Goal: Task Accomplishment & Management: Manage account settings

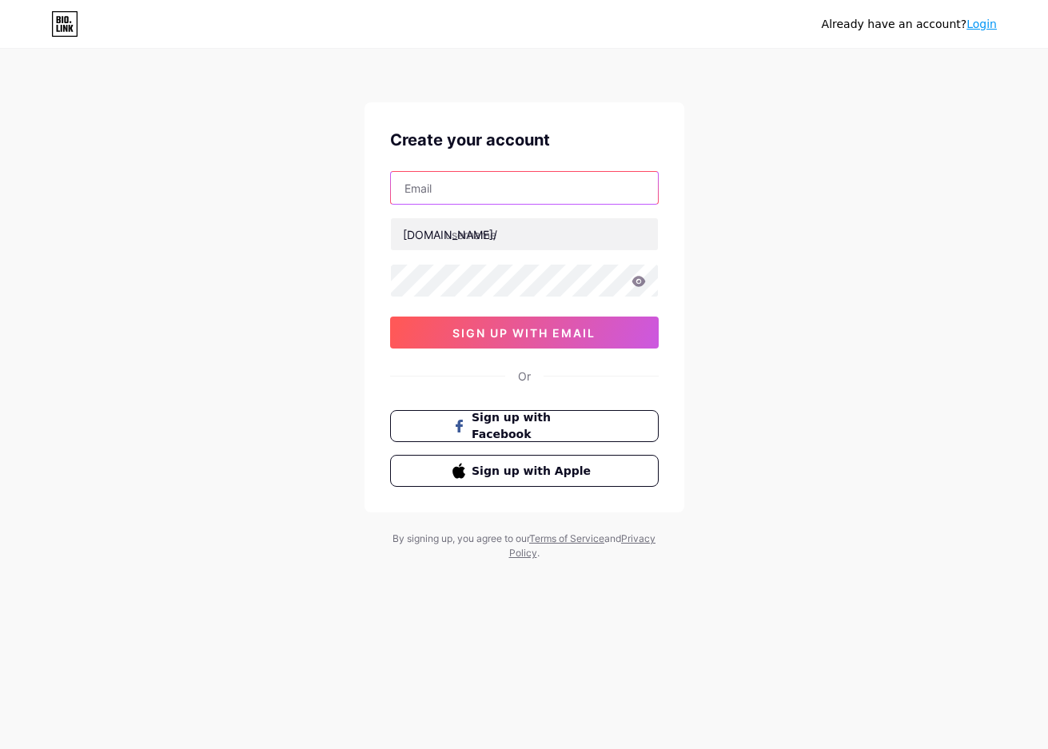
click at [470, 187] on input "text" at bounding box center [524, 188] width 267 height 32
type input "[EMAIL_ADDRESS][DOMAIN_NAME]"
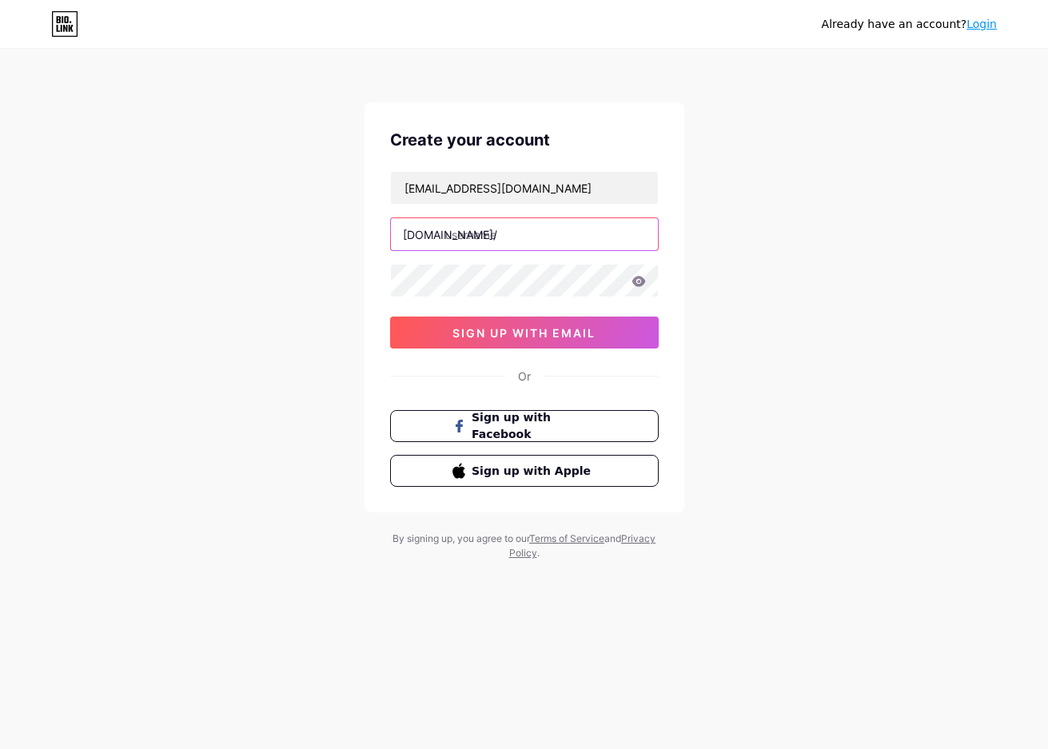
click at [508, 222] on input "text" at bounding box center [524, 234] width 267 height 32
click at [733, 181] on div "Already have an account? Login Create your account ecanatasya69@gmail.com bio.l…" at bounding box center [524, 305] width 1048 height 611
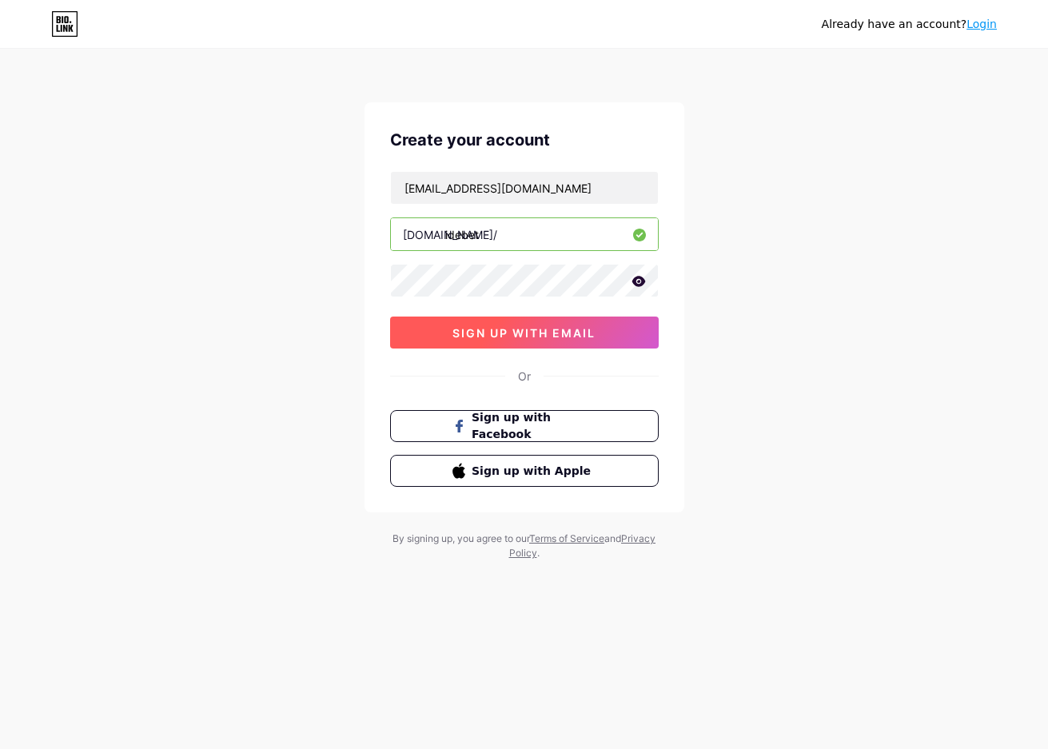
click at [570, 332] on span "sign up with email" at bounding box center [523, 333] width 143 height 14
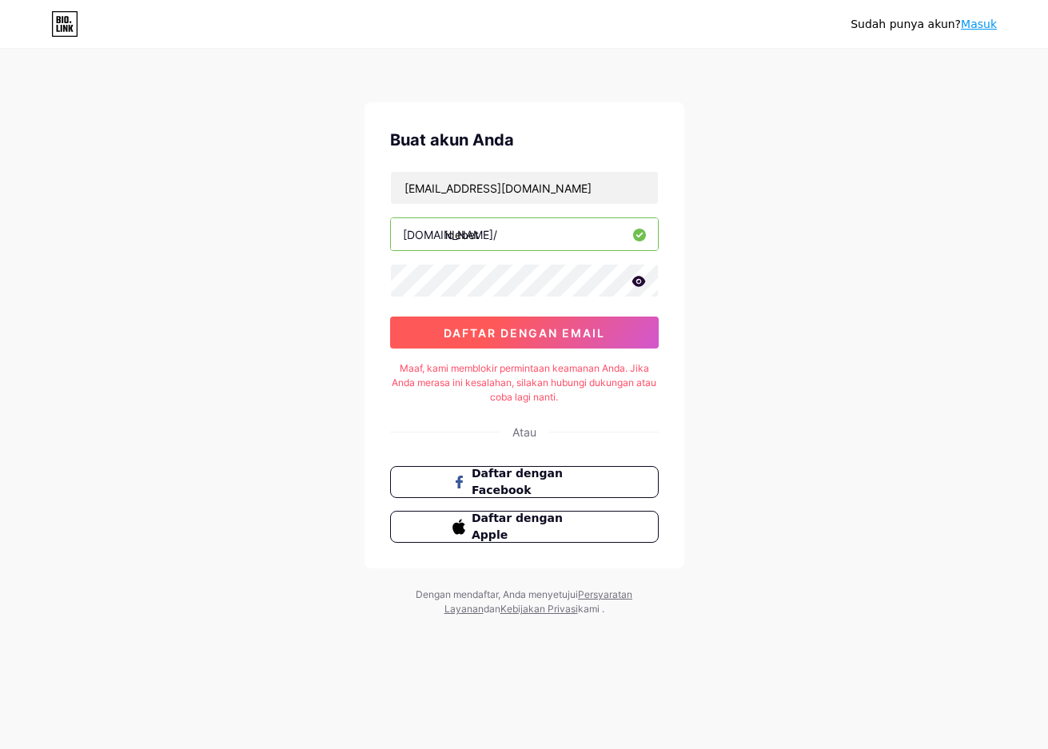
click at [458, 323] on button "daftar dengan email" at bounding box center [524, 332] width 268 height 32
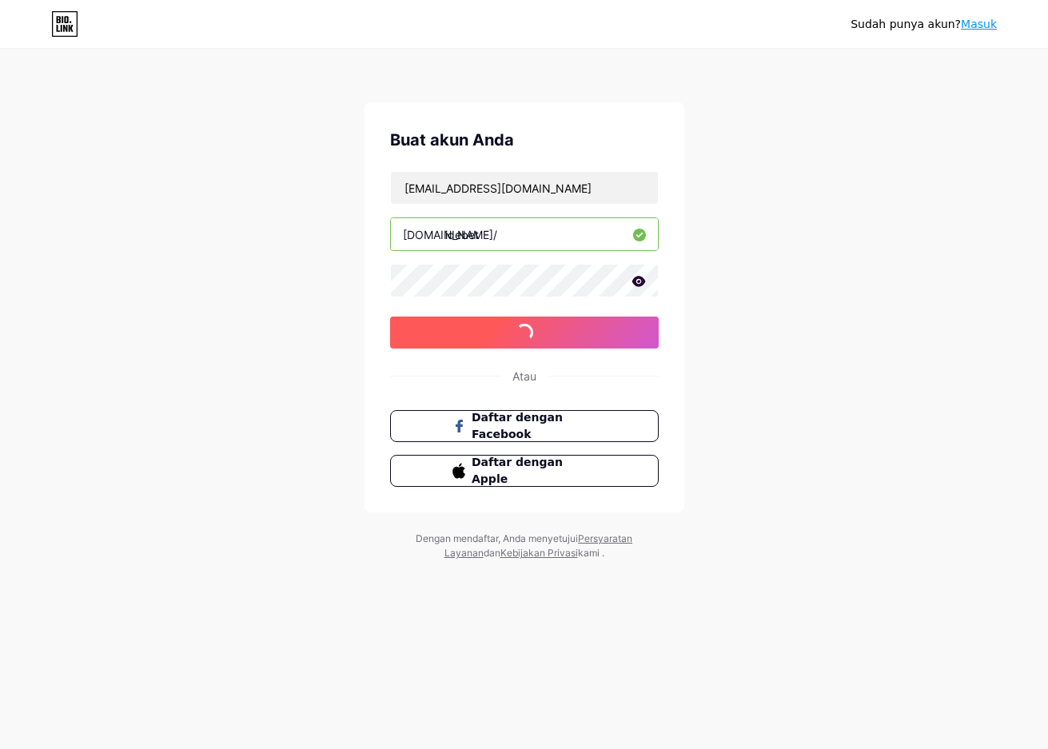
click at [458, 323] on button "daftar dengan email" at bounding box center [524, 332] width 268 height 32
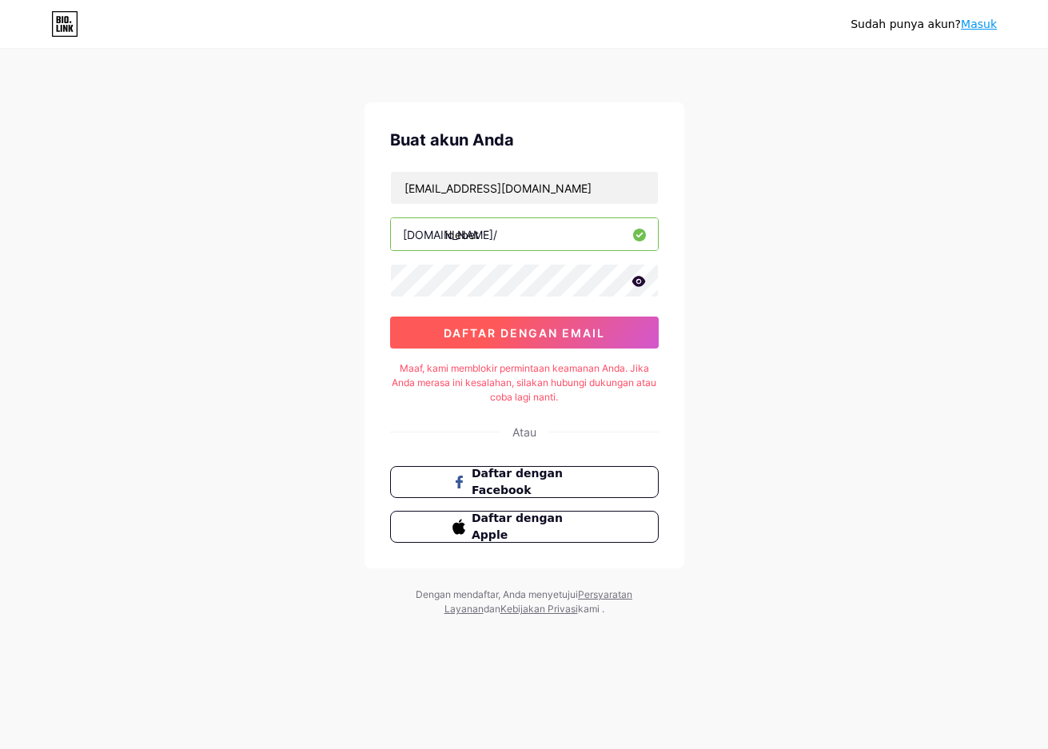
click at [458, 323] on button "daftar dengan email" at bounding box center [524, 332] width 268 height 32
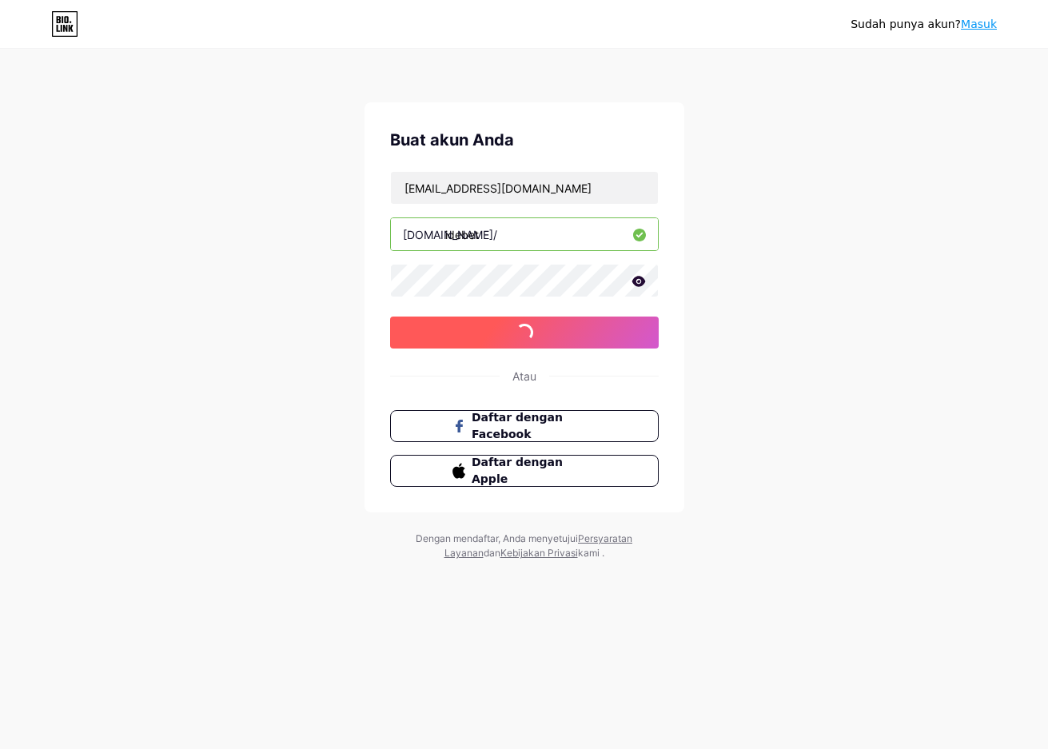
click at [458, 323] on button "daftar dengan email" at bounding box center [524, 332] width 268 height 32
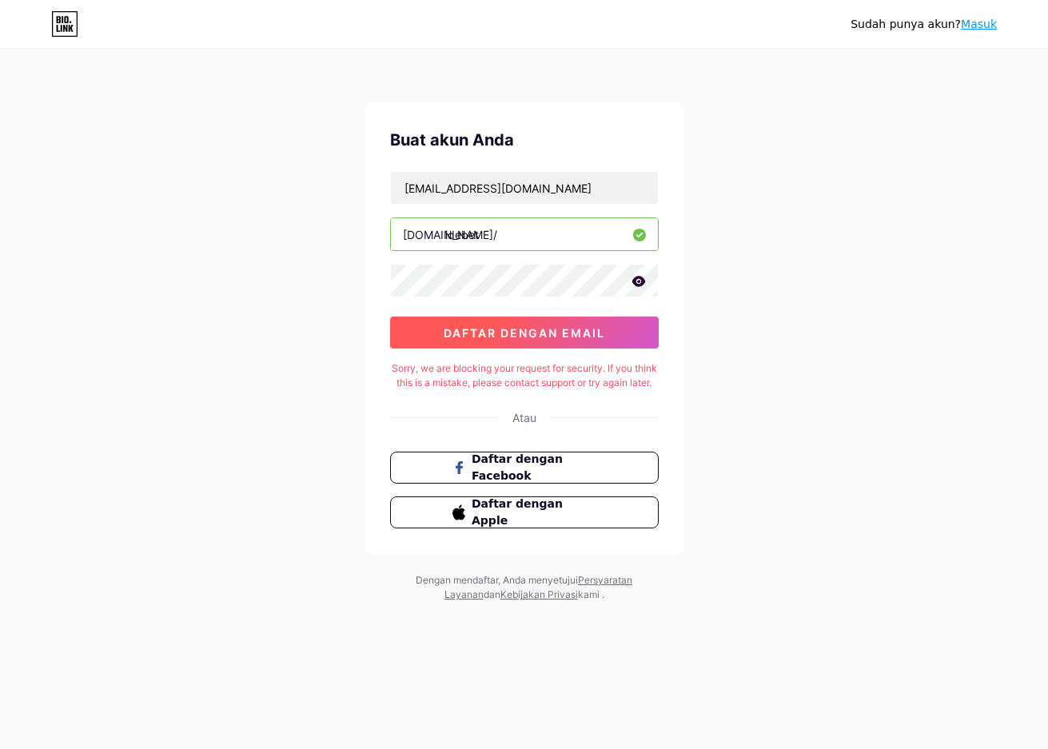
click at [458, 323] on button "daftar dengan email" at bounding box center [524, 332] width 268 height 32
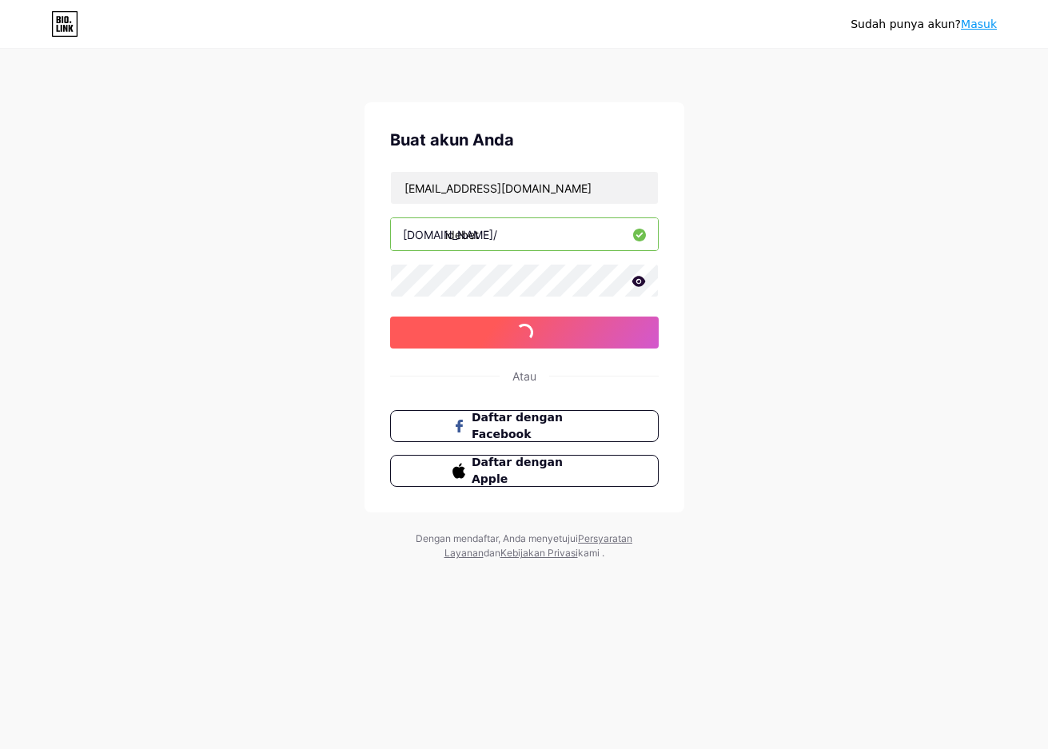
click at [458, 323] on button "daftar dengan email" at bounding box center [524, 332] width 268 height 32
click at [499, 420] on font "Daftar dengan Facebook" at bounding box center [517, 426] width 93 height 30
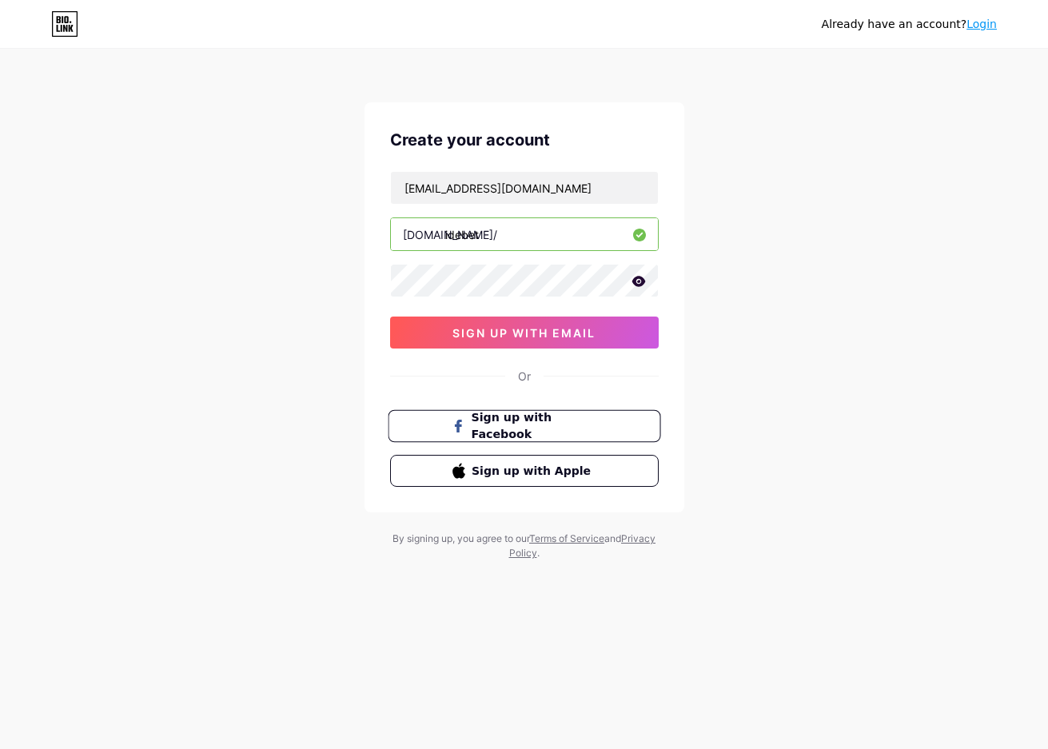
click at [555, 236] on input "idebet" at bounding box center [524, 234] width 267 height 32
type input "idebetschid"
click at [538, 312] on div "ecanatasya69@gmail.com bio.link/ idebetschid 0cAFcWeA7sqQkx1ftL45WwI9PzlY9SlxUE…" at bounding box center [524, 259] width 268 height 177
click at [537, 332] on span "sign up with email" at bounding box center [523, 333] width 143 height 14
click at [537, 333] on span "sign up with email" at bounding box center [523, 333] width 143 height 14
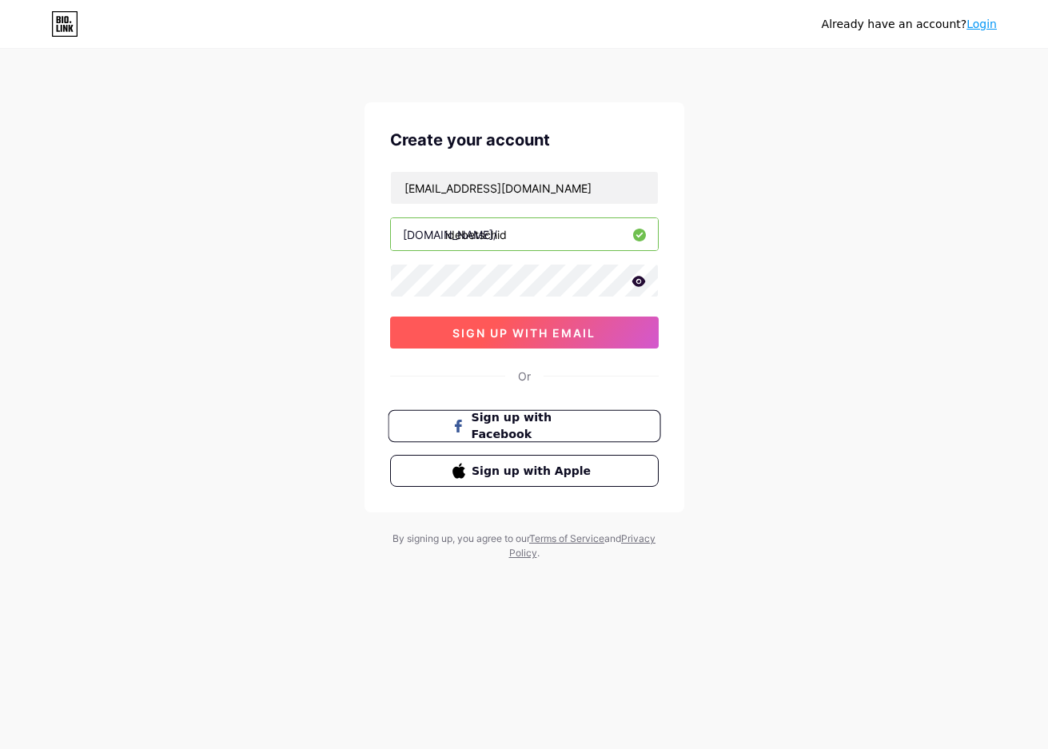
click at [537, 333] on span "sign up with email" at bounding box center [523, 333] width 143 height 14
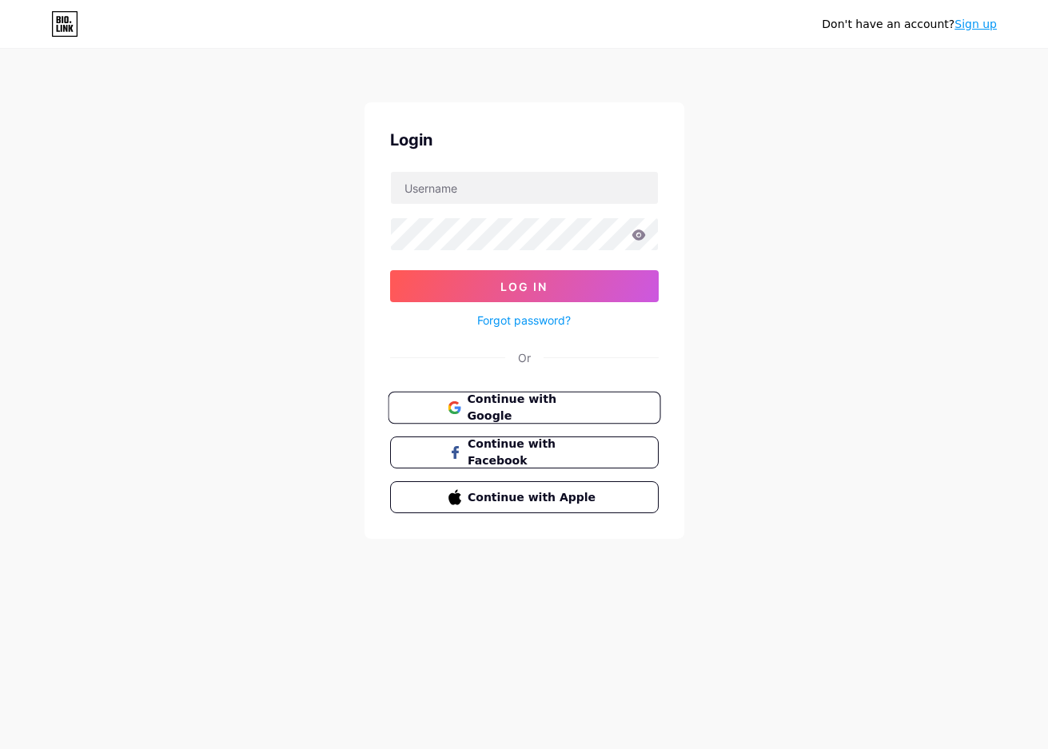
click at [517, 399] on span "Continue with Google" at bounding box center [533, 408] width 133 height 34
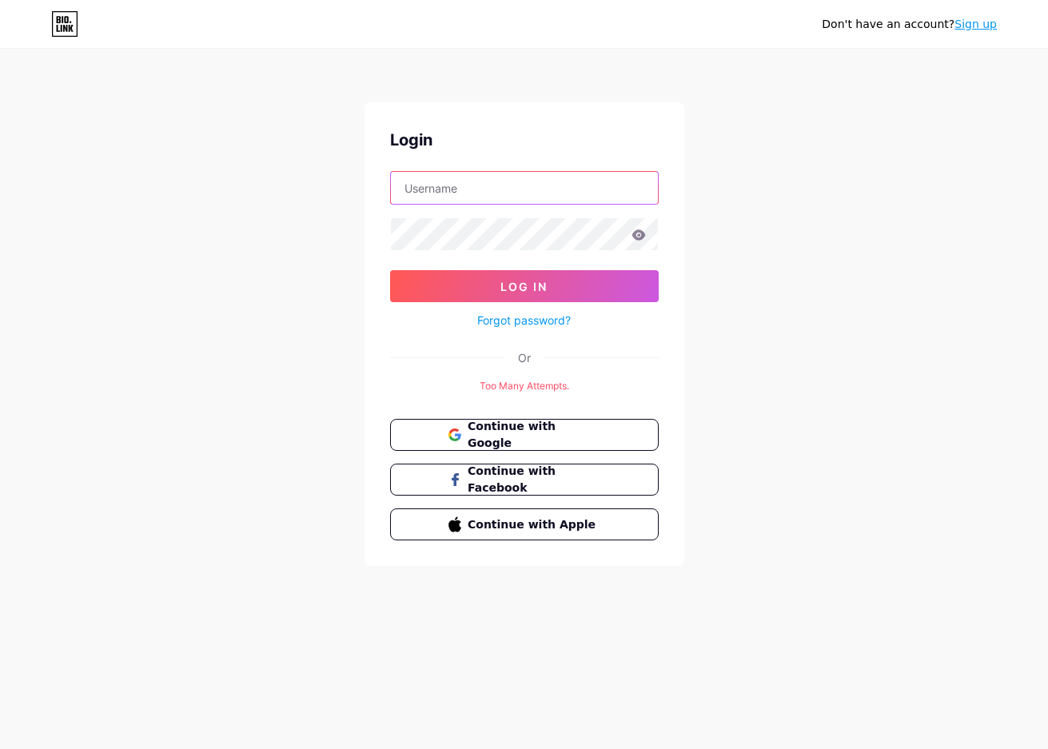
click at [467, 195] on input "text" at bounding box center [524, 188] width 267 height 32
type input "ecanatasya69@gmail.compaloh1905"
click at [390, 270] on button "Log In" at bounding box center [524, 286] width 268 height 32
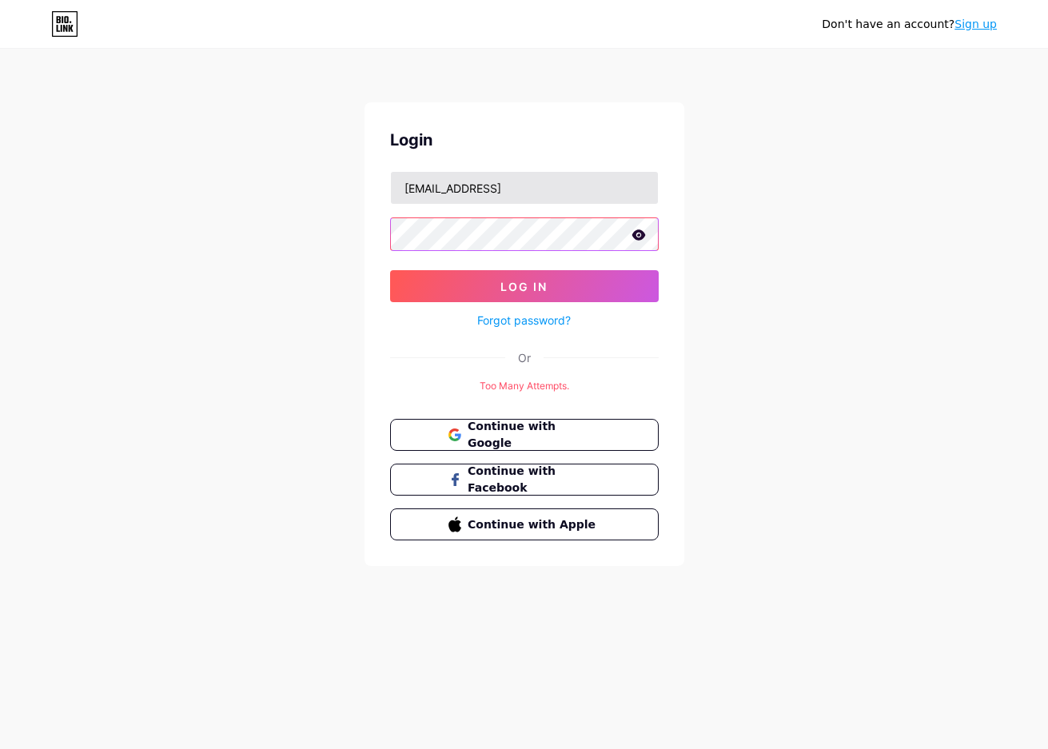
click at [390, 270] on button "Log In" at bounding box center [524, 286] width 268 height 32
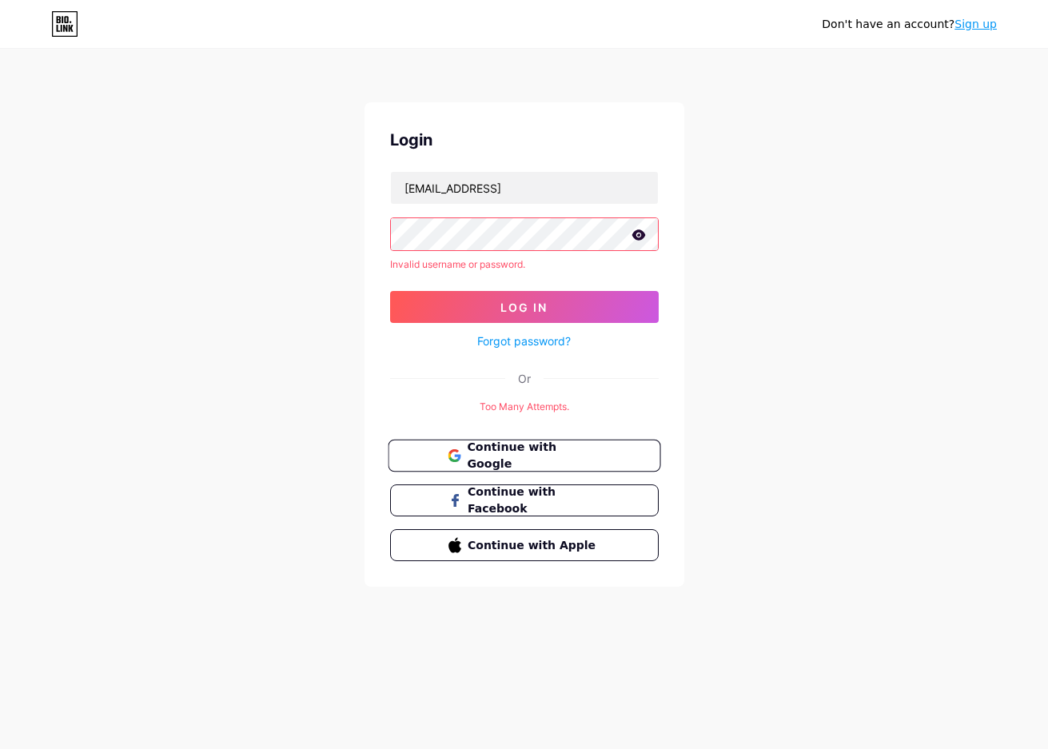
click at [578, 458] on span "Continue with Google" at bounding box center [533, 456] width 133 height 34
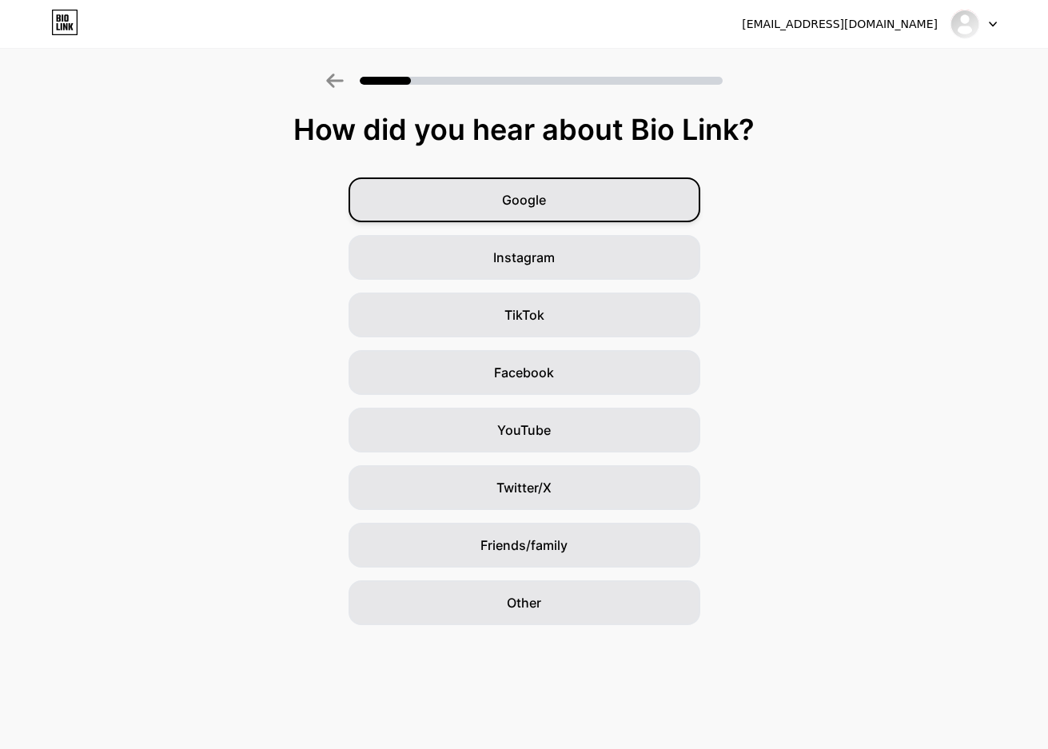
click at [603, 189] on div "Google" at bounding box center [524, 199] width 352 height 45
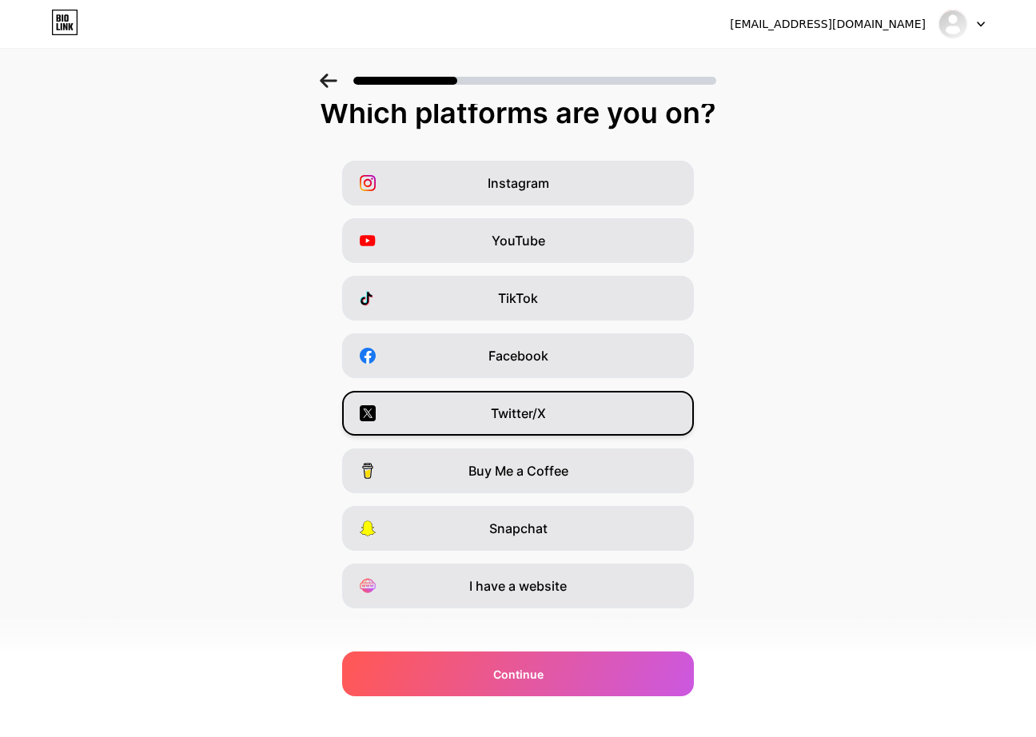
scroll to position [32, 0]
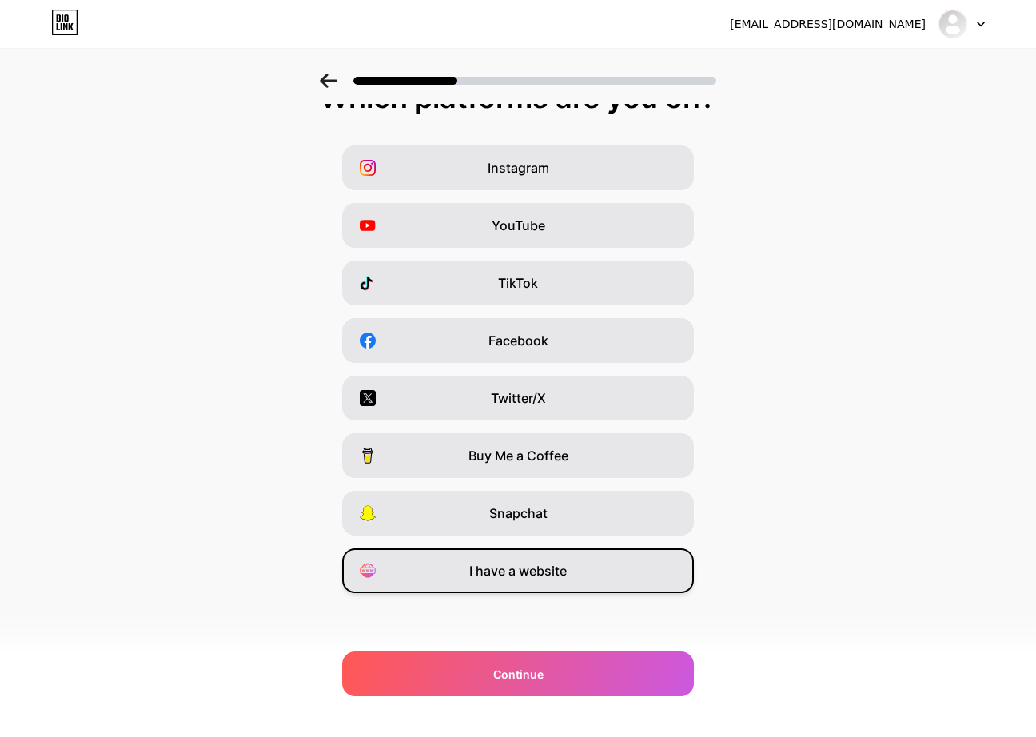
click at [495, 567] on span "I have a website" at bounding box center [517, 570] width 97 height 19
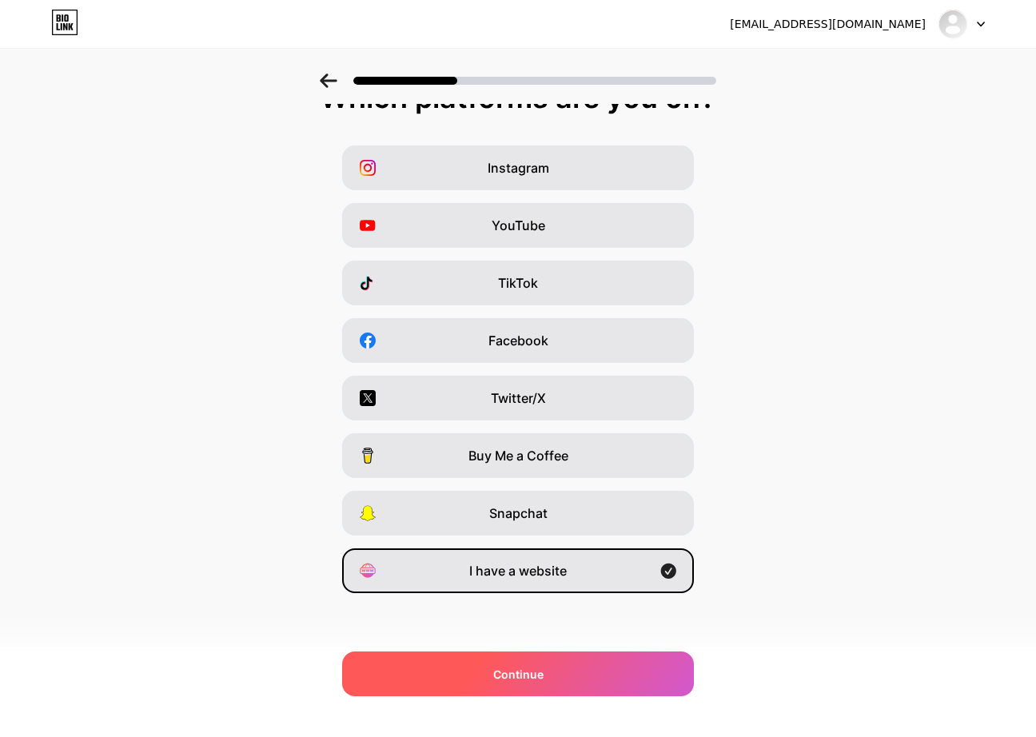
click at [515, 669] on span "Continue" at bounding box center [518, 674] width 50 height 17
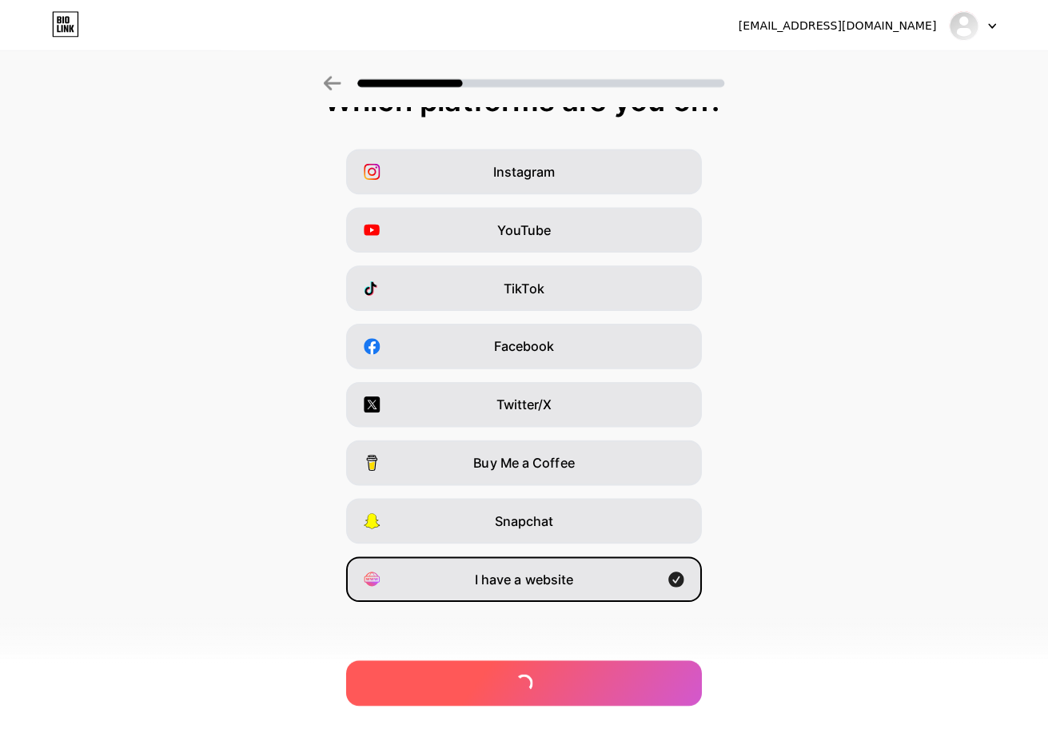
scroll to position [0, 0]
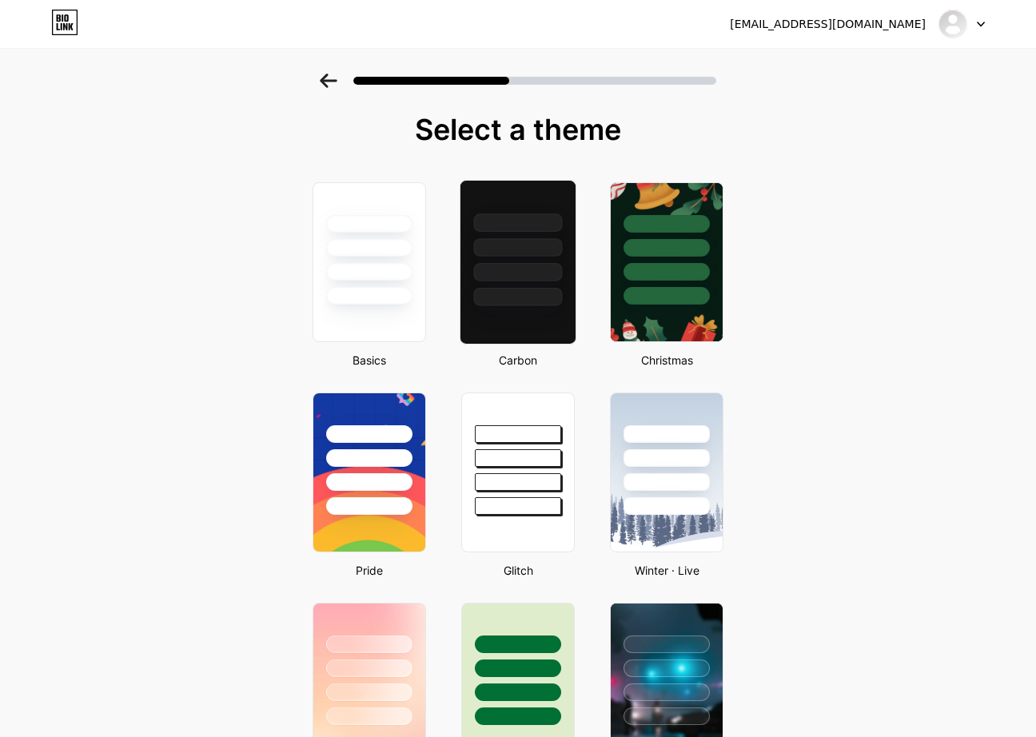
click at [513, 307] on div at bounding box center [517, 262] width 117 height 165
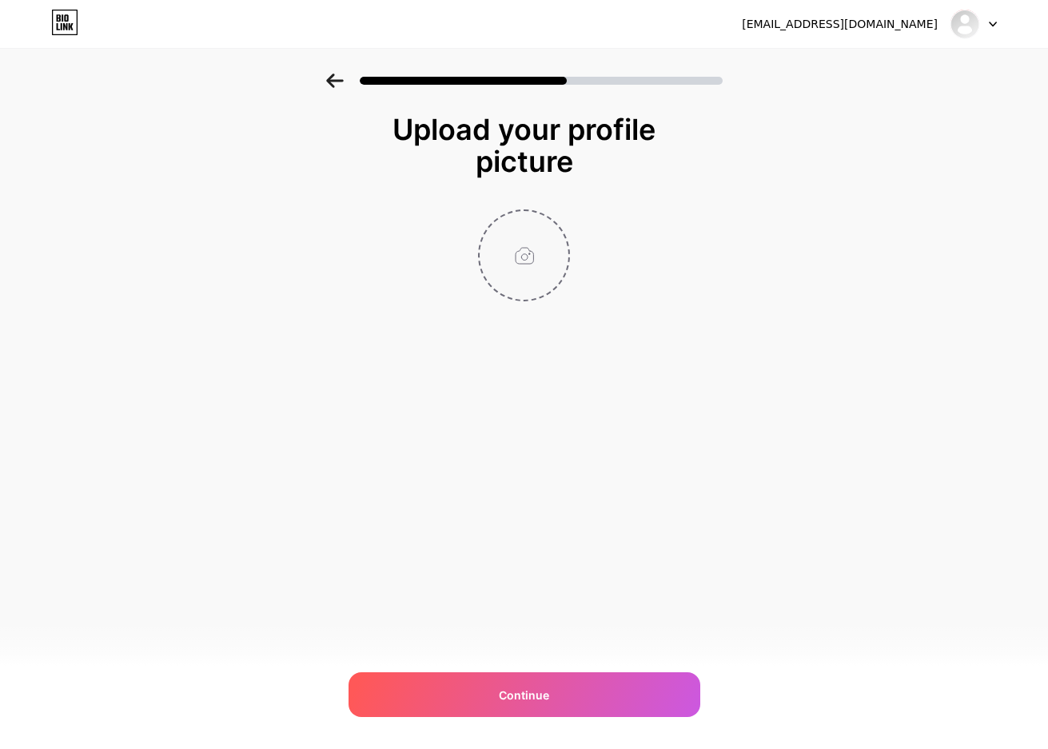
click at [528, 272] on input "file" at bounding box center [523, 255] width 89 height 89
type input "C:\fakepath\PROFILE UTAMA 4K.jpg"
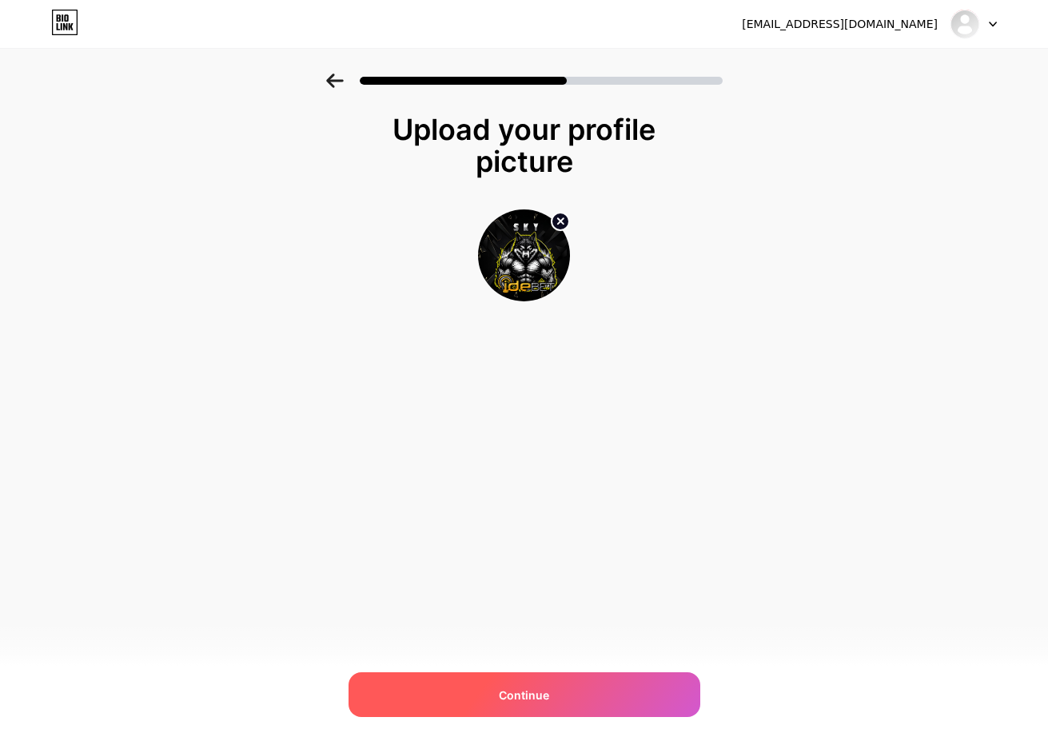
click at [619, 686] on div "Continue" at bounding box center [524, 694] width 352 height 45
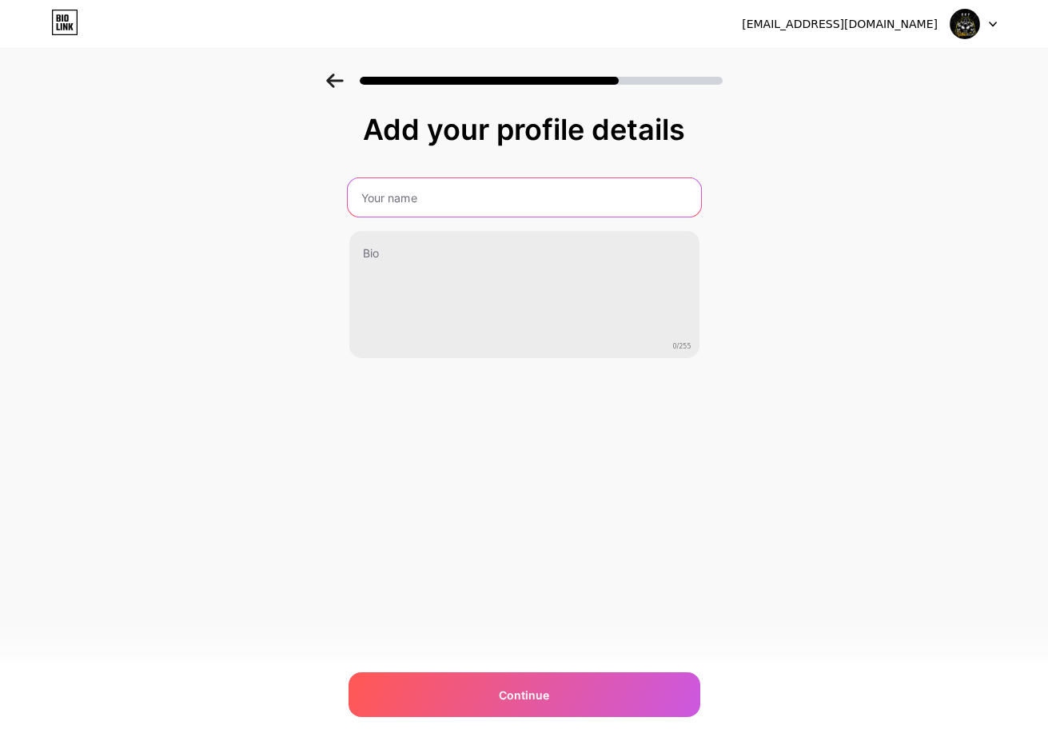
click at [463, 189] on input "text" at bounding box center [523, 197] width 353 height 38
type input "IDEBET"
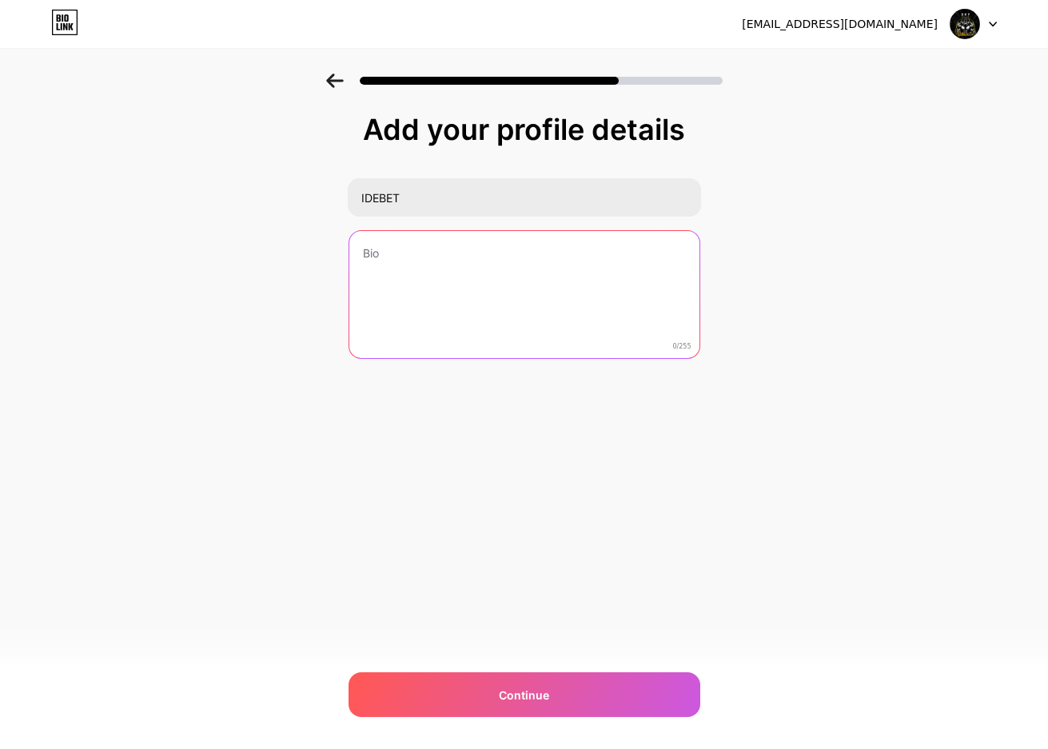
click at [438, 256] on textarea at bounding box center [524, 295] width 350 height 129
click at [491, 244] on textarea at bounding box center [523, 295] width 353 height 130
paste textarea "Daftar Sekarang & Raih Maxwin!"
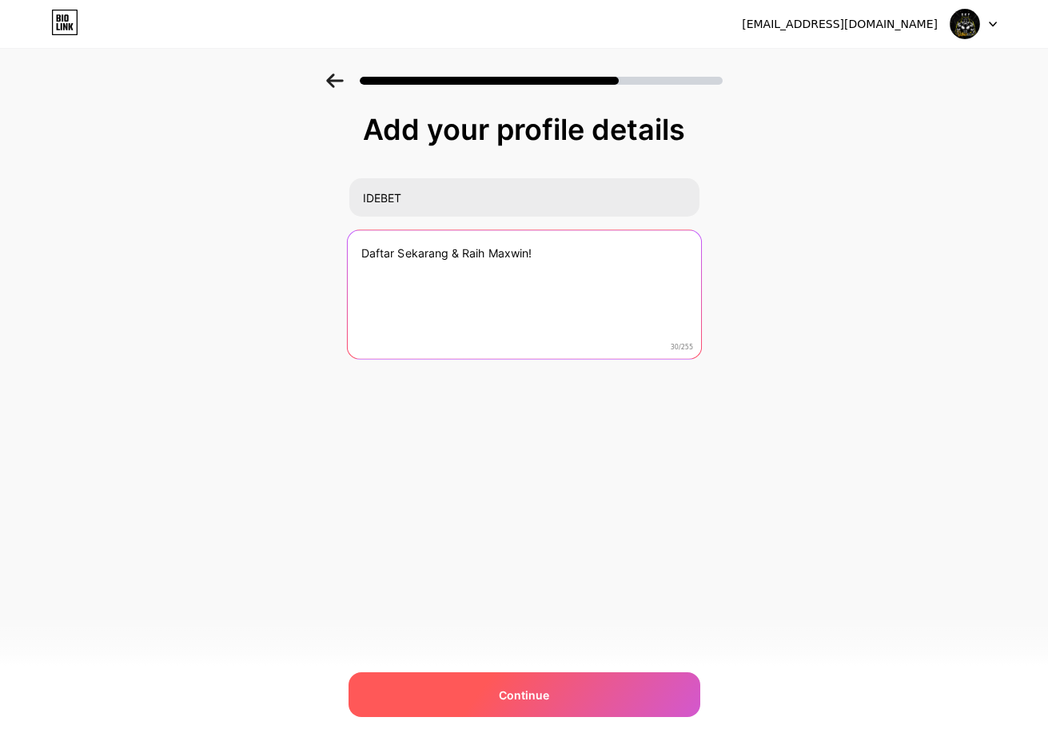
type textarea "Daftar Sekarang & Raih Maxwin!"
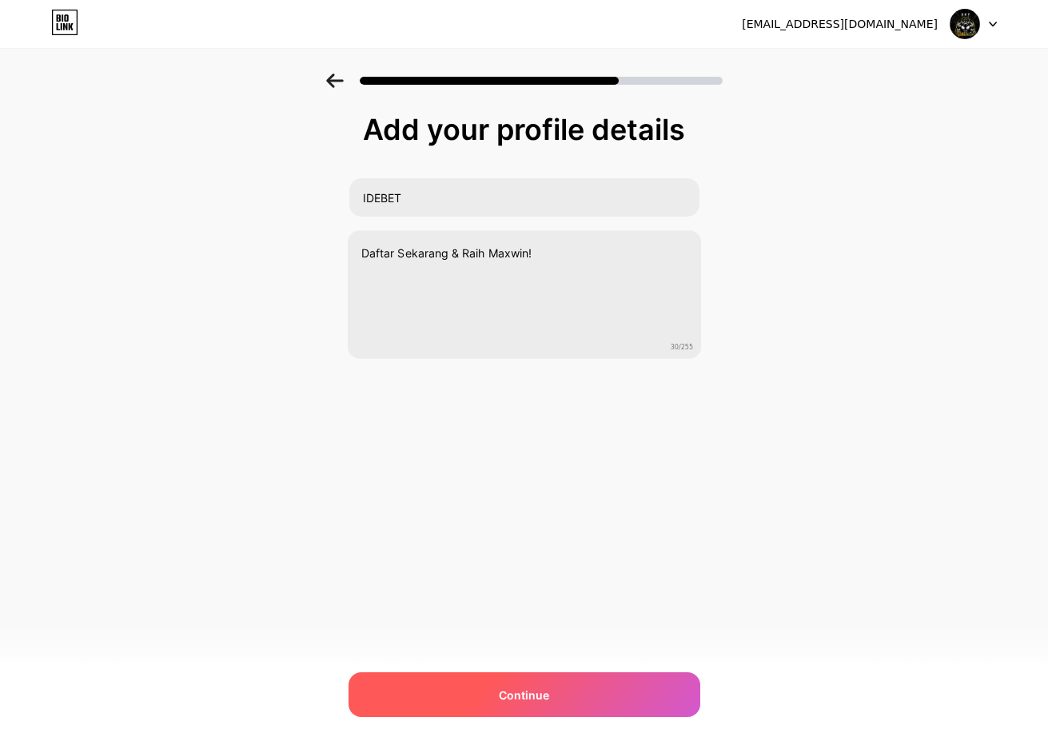
click at [592, 690] on div "Continue" at bounding box center [524, 694] width 352 height 45
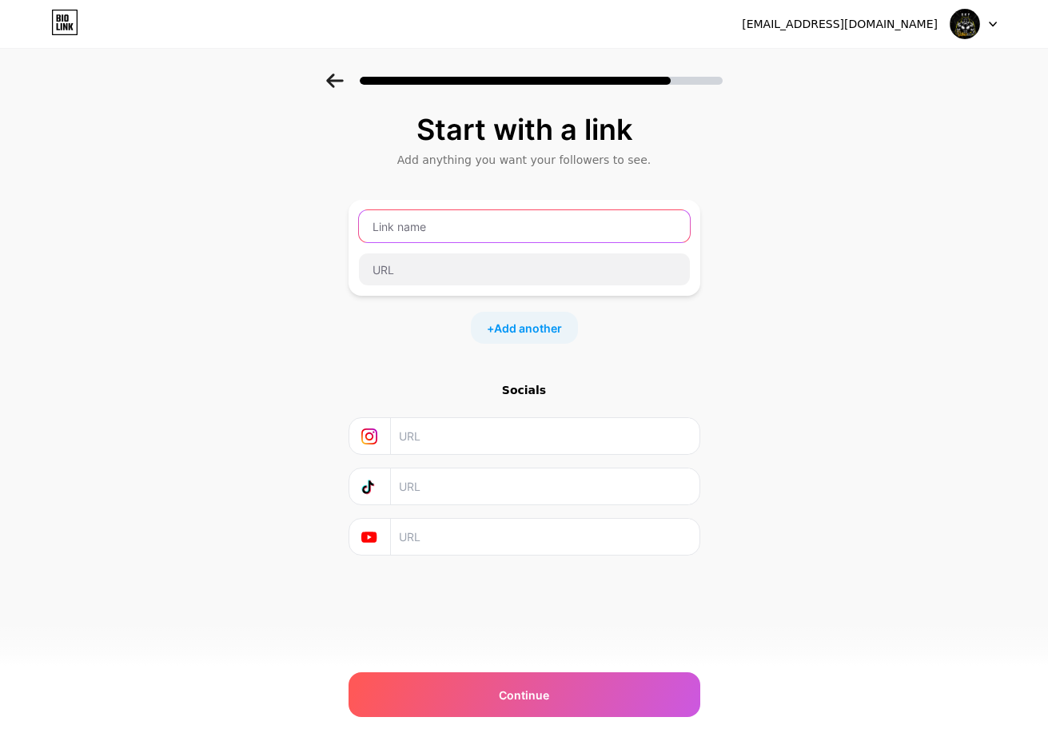
click at [427, 236] on input "text" at bounding box center [524, 226] width 331 height 32
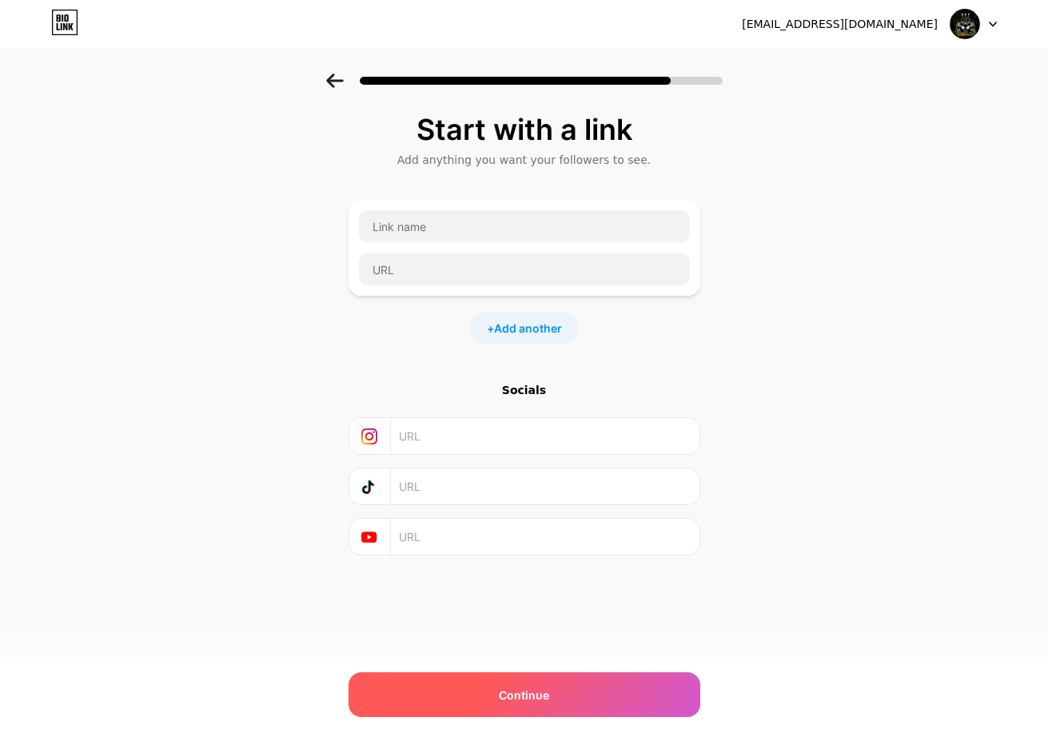
click at [526, 682] on div "Continue" at bounding box center [524, 694] width 352 height 45
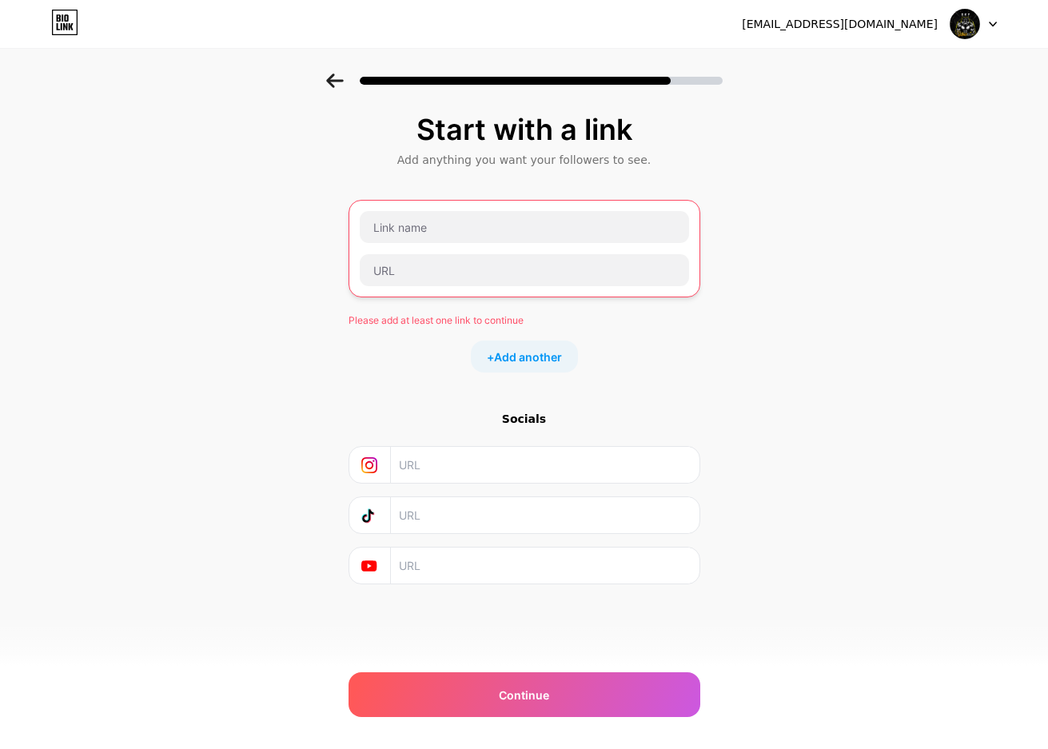
click at [493, 247] on div at bounding box center [524, 248] width 331 height 77
click at [507, 232] on input "text" at bounding box center [524, 227] width 329 height 32
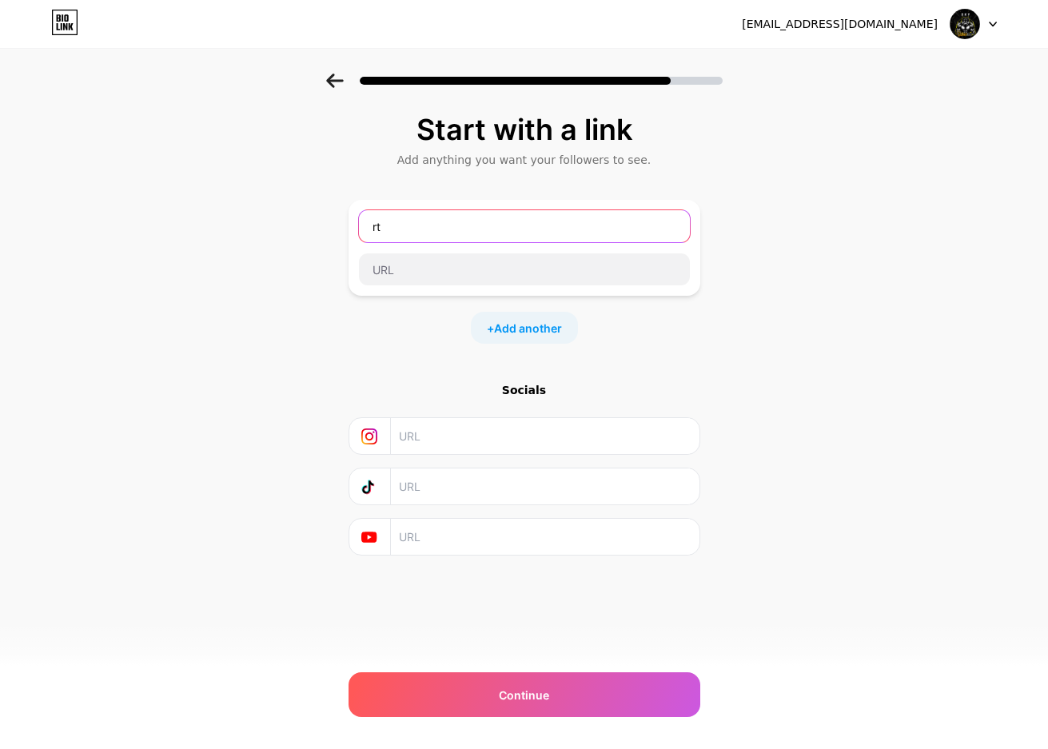
type input "r"
type input "RTP SLOT IDEBET"
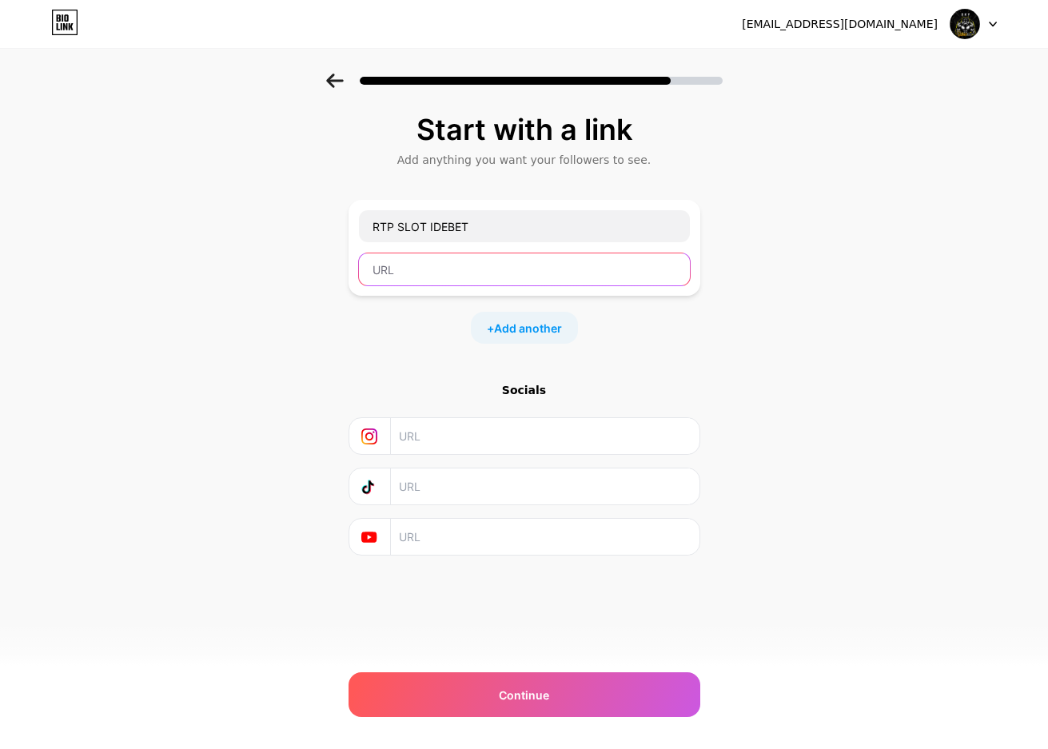
click at [439, 274] on input "text" at bounding box center [524, 269] width 331 height 32
paste input "https://ideklik.link/rtp/"
type input "https://ideklik.link/rtp/"
click at [379, 337] on div "+ Add another" at bounding box center [524, 328] width 352 height 32
click at [378, 337] on div "+ Add another" at bounding box center [524, 328] width 352 height 32
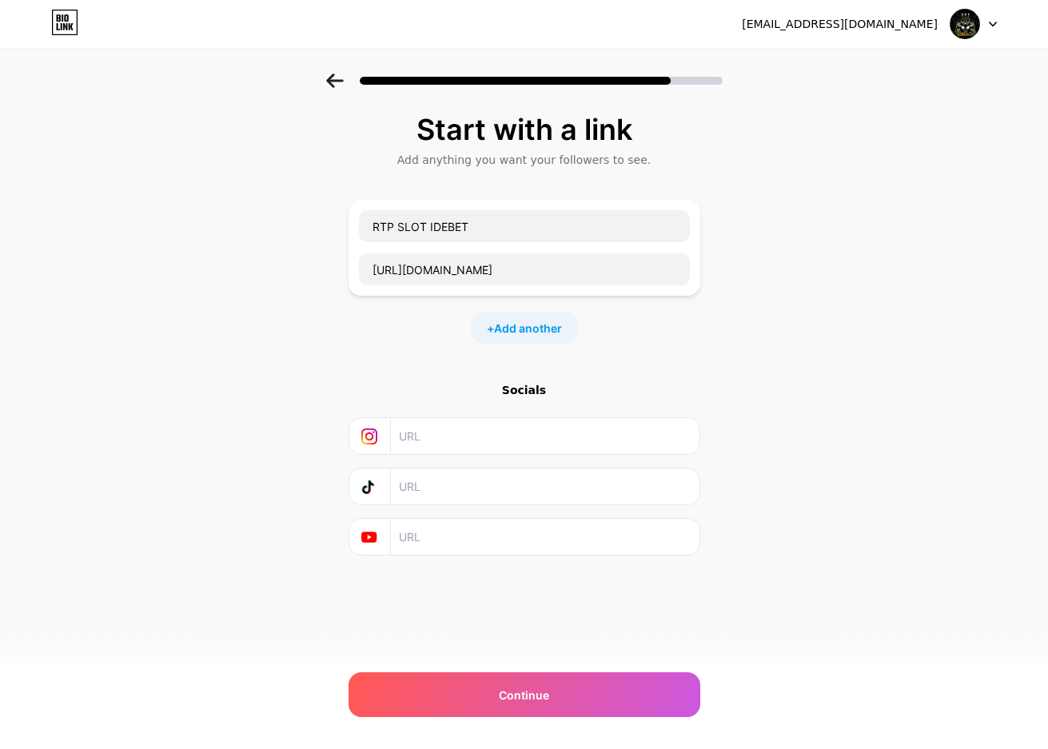
click at [291, 318] on div "Start with a link Add anything you want your followers to see. RTP SLOT IDEBET …" at bounding box center [524, 355] width 1048 height 562
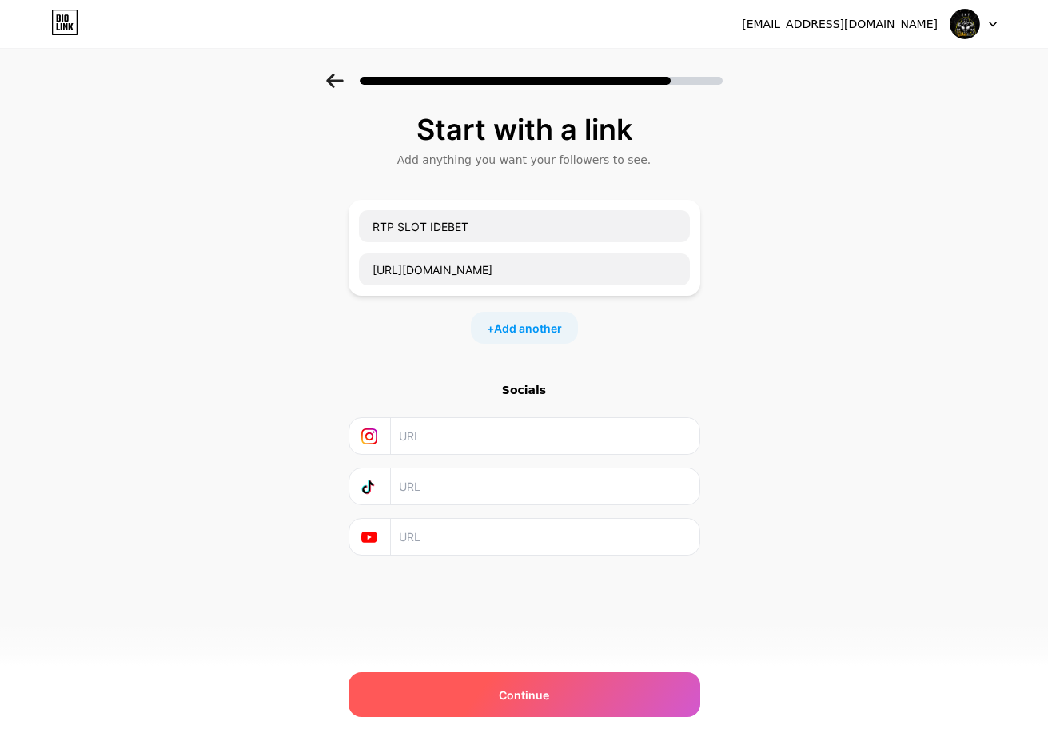
click at [515, 685] on div "Continue" at bounding box center [524, 694] width 352 height 45
click at [517, 703] on div "Continue" at bounding box center [524, 694] width 352 height 45
click at [523, 697] on span "Continue" at bounding box center [524, 694] width 50 height 17
click at [523, 695] on span "Continue" at bounding box center [524, 694] width 50 height 17
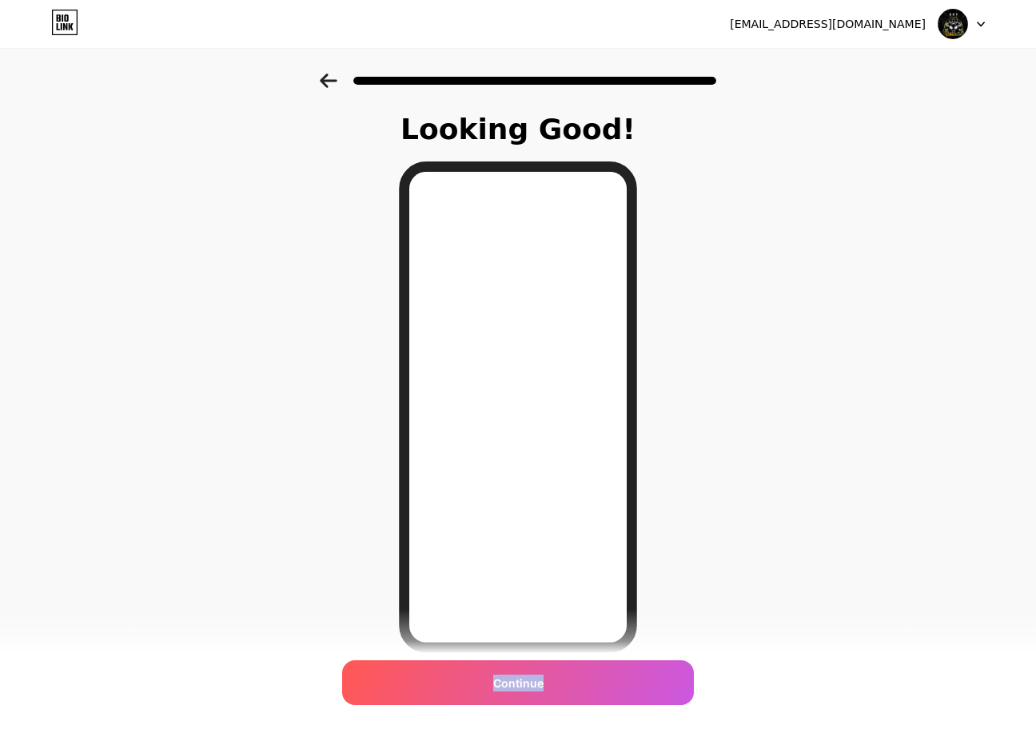
click at [523, 695] on div "Continue" at bounding box center [518, 682] width 352 height 45
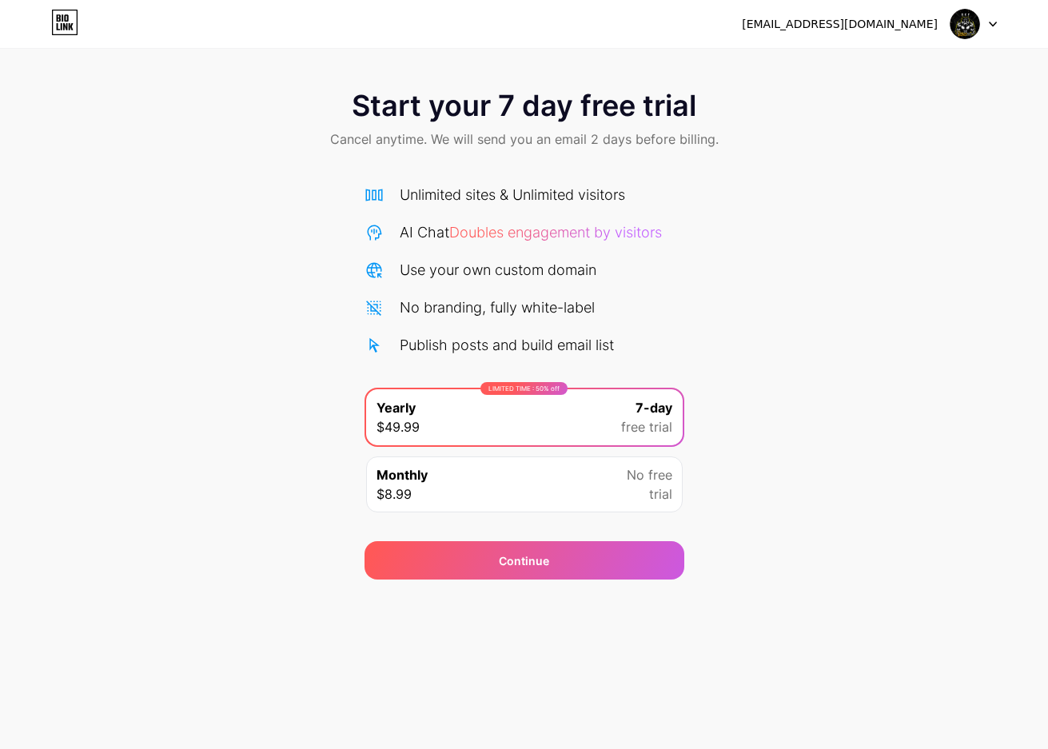
click at [741, 229] on div "Start your 7 day free trial Cancel anytime. We will send you an email 2 days be…" at bounding box center [524, 327] width 1048 height 506
click at [849, 123] on div "Start your 7 day free trial Cancel anytime. We will send you an email 2 days be…" at bounding box center [524, 121] width 1048 height 94
click at [73, 20] on icon at bounding box center [64, 23] width 27 height 26
click at [583, 514] on div "LIMITED TIME : 50% off Yearly $49.99 7-day free trial Monthly $8.99 No free tri…" at bounding box center [524, 455] width 320 height 134
click at [591, 491] on div "Monthly $8.99 No free trial" at bounding box center [524, 484] width 316 height 56
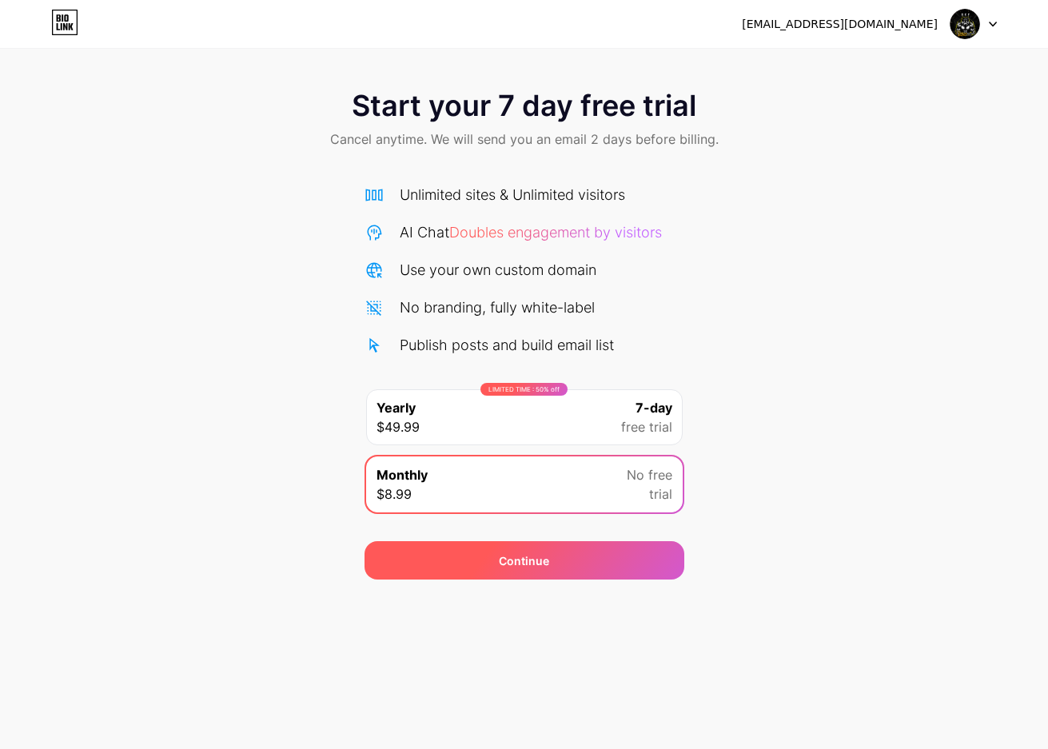
click at [587, 561] on div "Continue" at bounding box center [524, 560] width 320 height 38
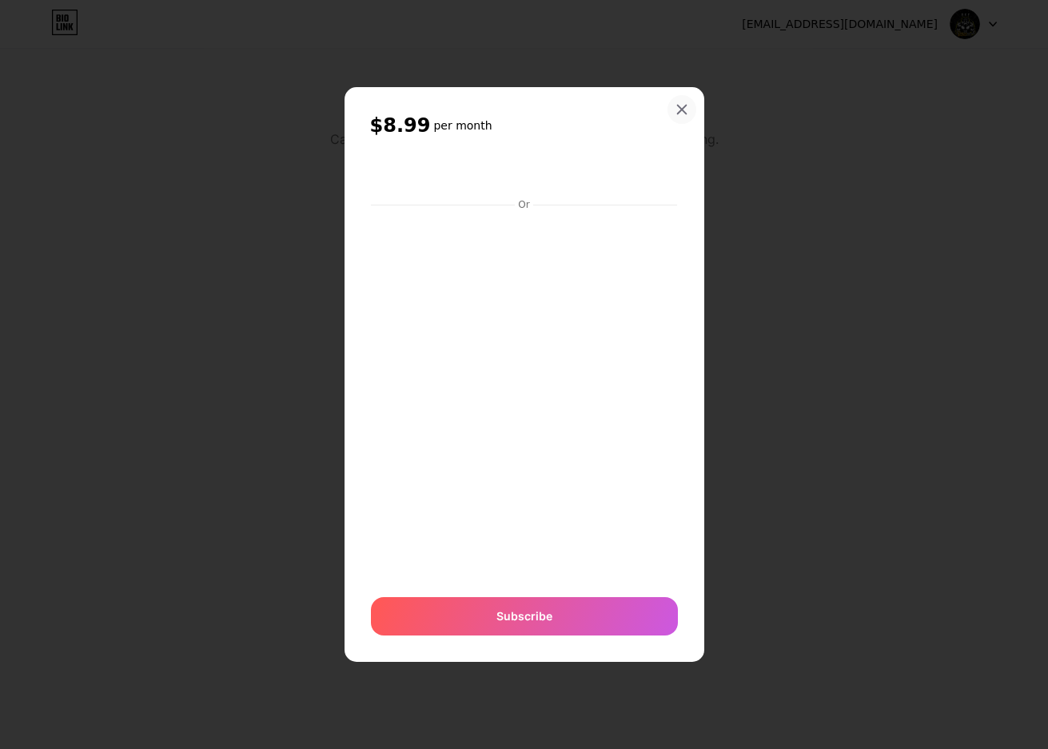
click at [688, 110] on div at bounding box center [681, 109] width 29 height 29
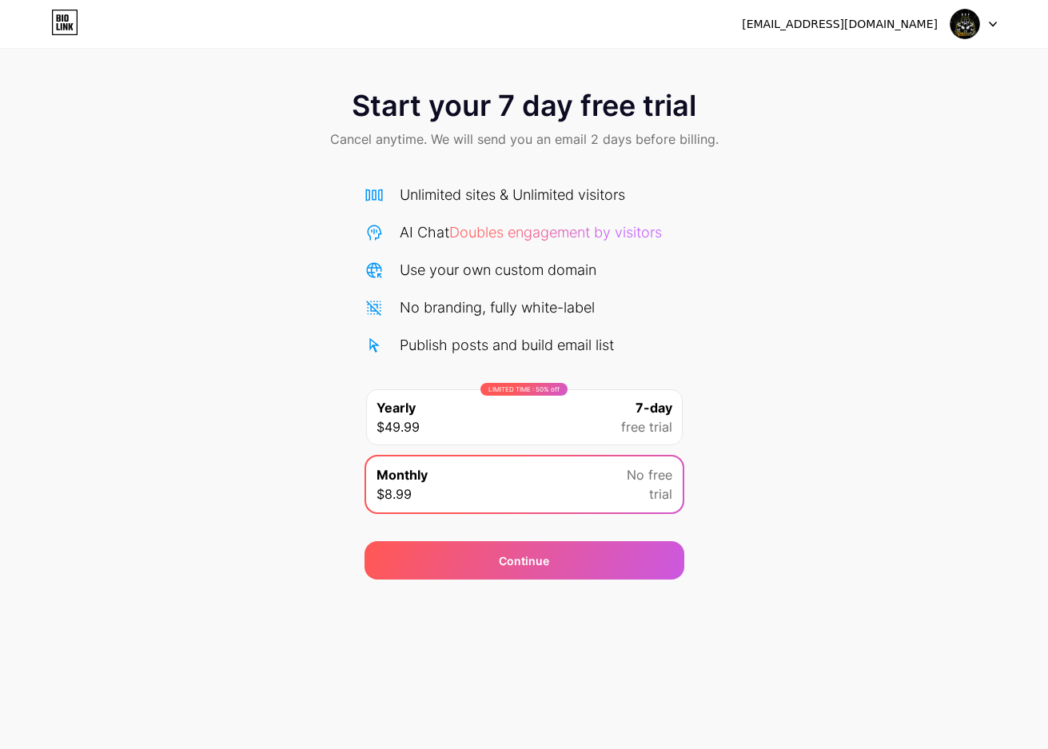
click at [940, 35] on div "[EMAIL_ADDRESS][DOMAIN_NAME]" at bounding box center [868, 24] width 255 height 29
click at [985, 22] on div at bounding box center [973, 24] width 46 height 29
click at [870, 74] on li "Logout" at bounding box center [896, 65] width 198 height 43
click at [881, 59] on li "Logout" at bounding box center [896, 65] width 198 height 43
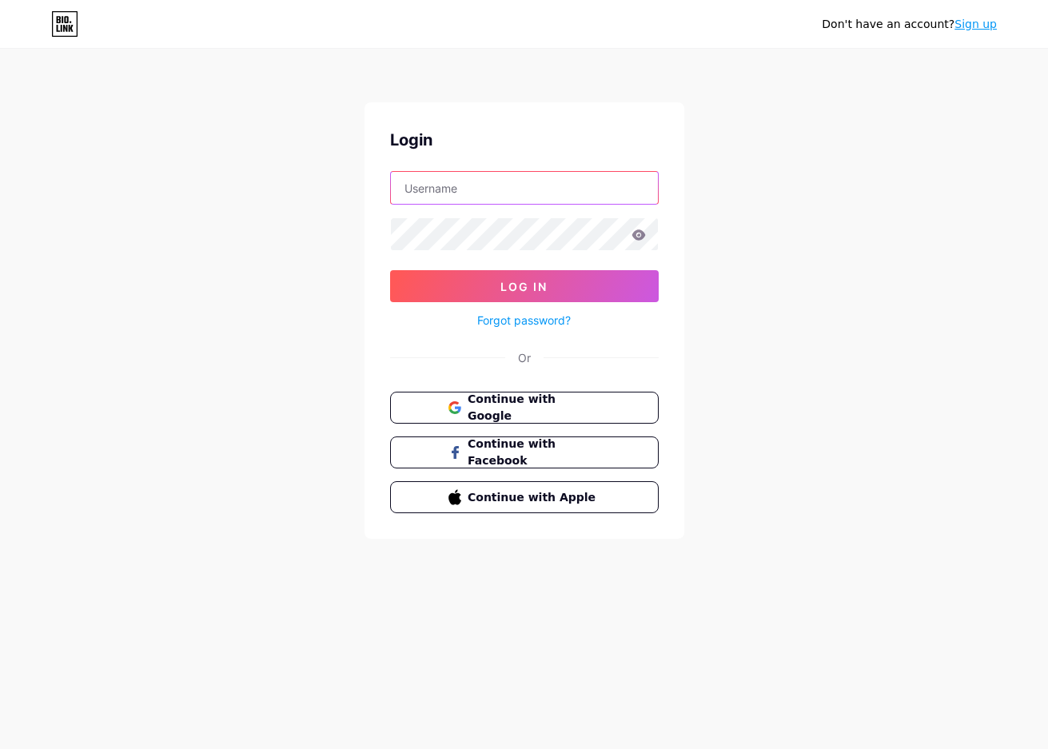
click at [491, 194] on input "text" at bounding box center [524, 188] width 267 height 32
click at [442, 409] on button "Continue with Google" at bounding box center [524, 408] width 272 height 33
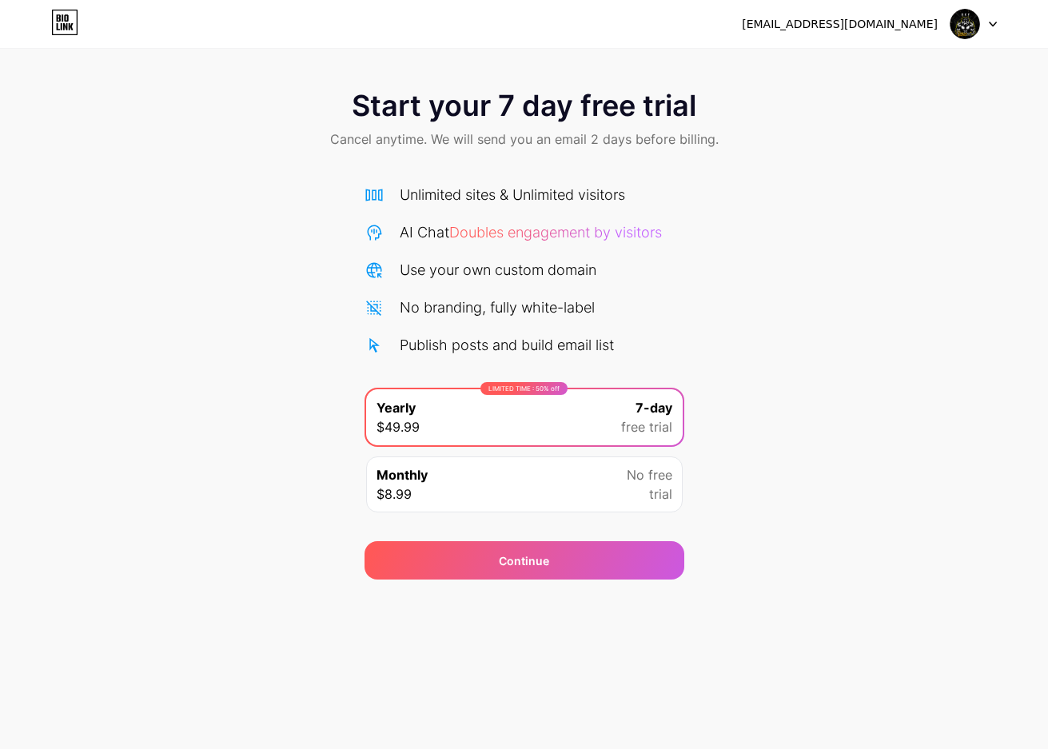
click at [630, 150] on div "Start your 7 day free trial Cancel anytime. We will send you an email 2 days be…" at bounding box center [524, 121] width 1048 height 94
click at [634, 144] on span "Cancel anytime. We will send you an email 2 days before billing." at bounding box center [524, 138] width 388 height 19
click at [466, 140] on span "Cancel anytime. We will send you an email 2 days before billing." at bounding box center [524, 138] width 388 height 19
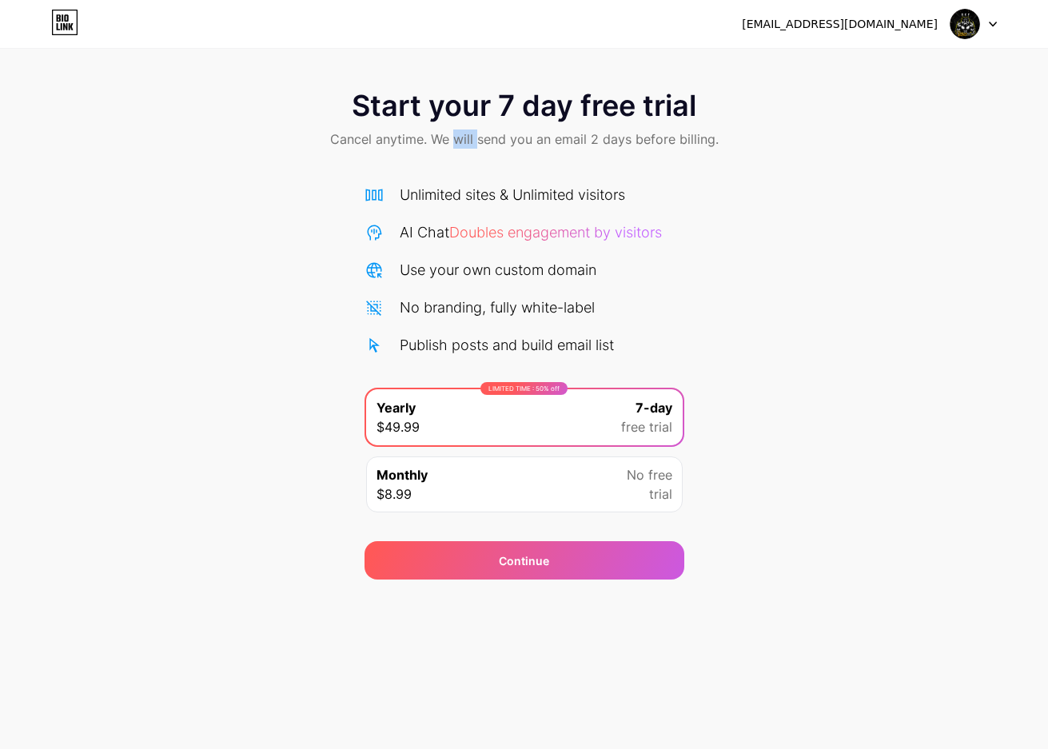
click at [466, 140] on span "Cancel anytime. We will send you an email 2 days before billing." at bounding box center [524, 138] width 388 height 19
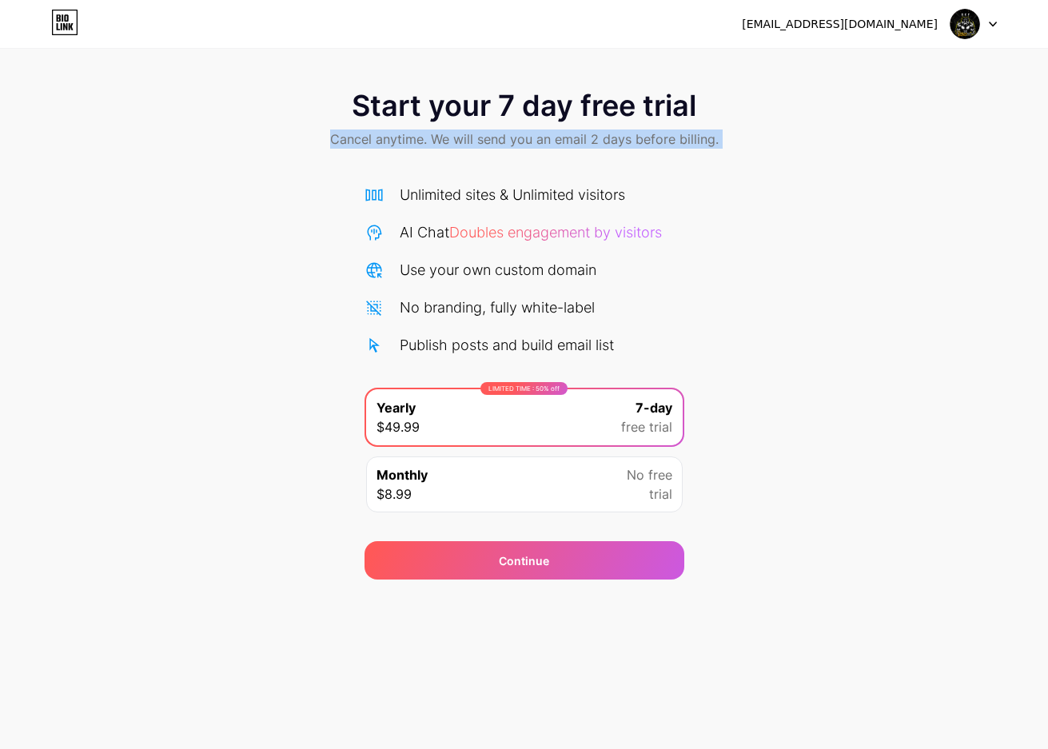
click at [466, 140] on span "Cancel anytime. We will send you an email 2 days before billing." at bounding box center [524, 138] width 388 height 19
click at [858, 157] on div "Start your 7 day free trial Cancel anytime. We will send you an email 2 days be…" at bounding box center [524, 121] width 1048 height 94
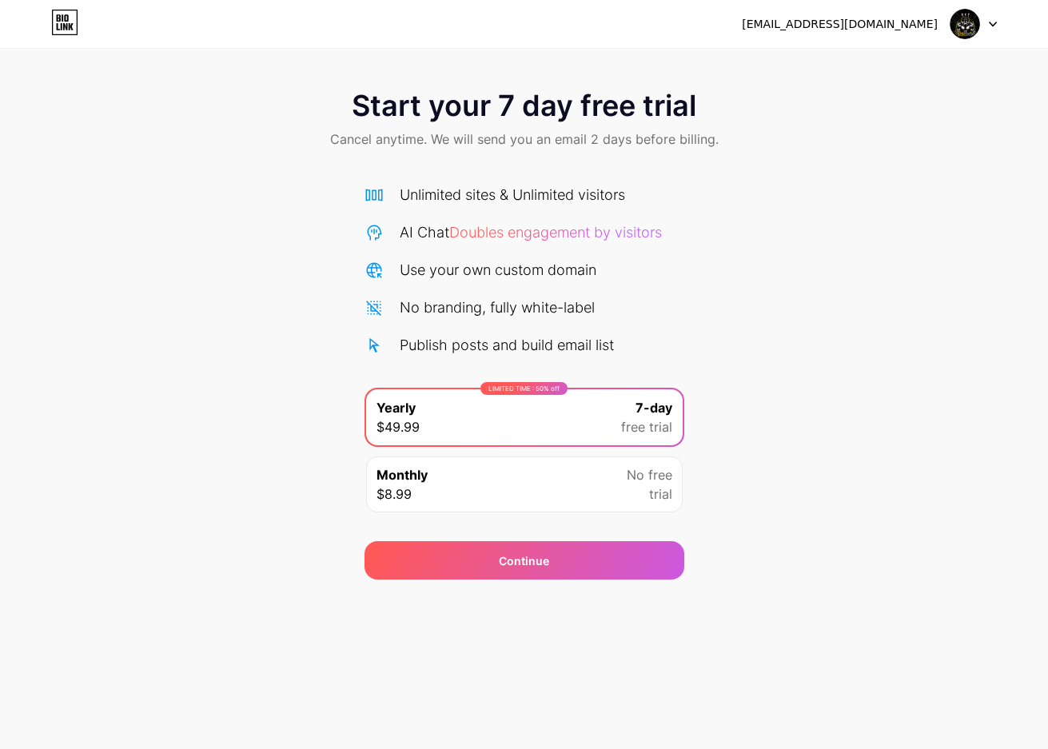
click at [858, 157] on div "Start your 7 day free trial Cancel anytime. We will send you an email 2 days be…" at bounding box center [524, 121] width 1048 height 94
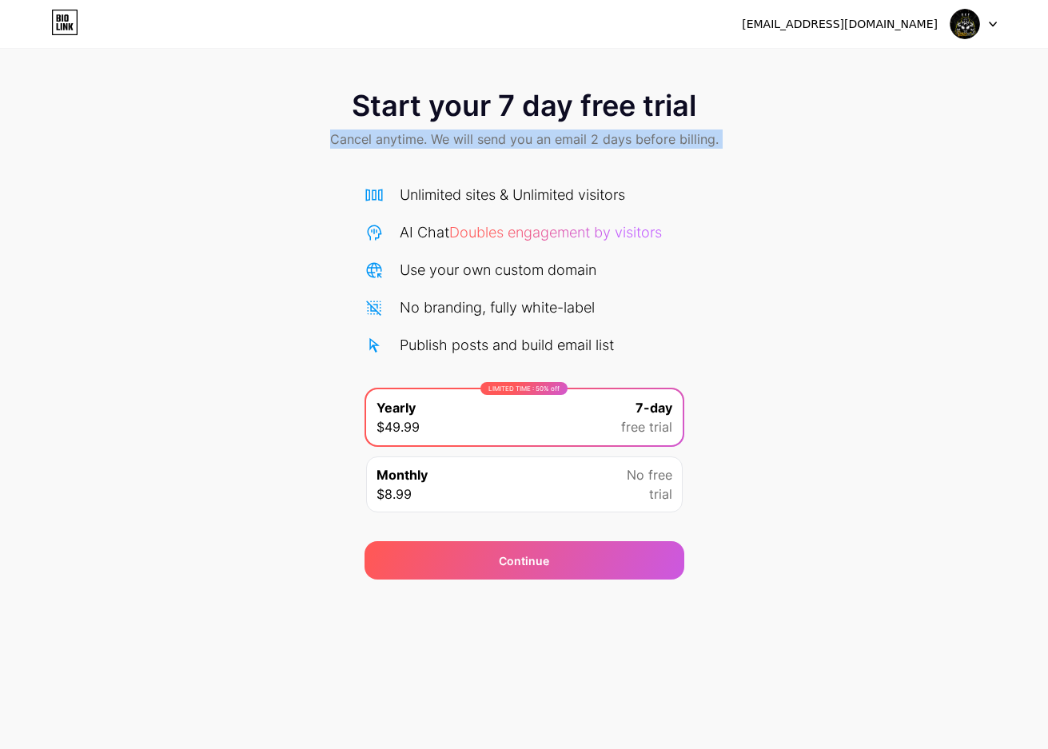
click at [858, 157] on div "Start your 7 day free trial Cancel anytime. We will send you an email 2 days be…" at bounding box center [524, 121] width 1048 height 94
